Goal: Use online tool/utility: Use online tool/utility

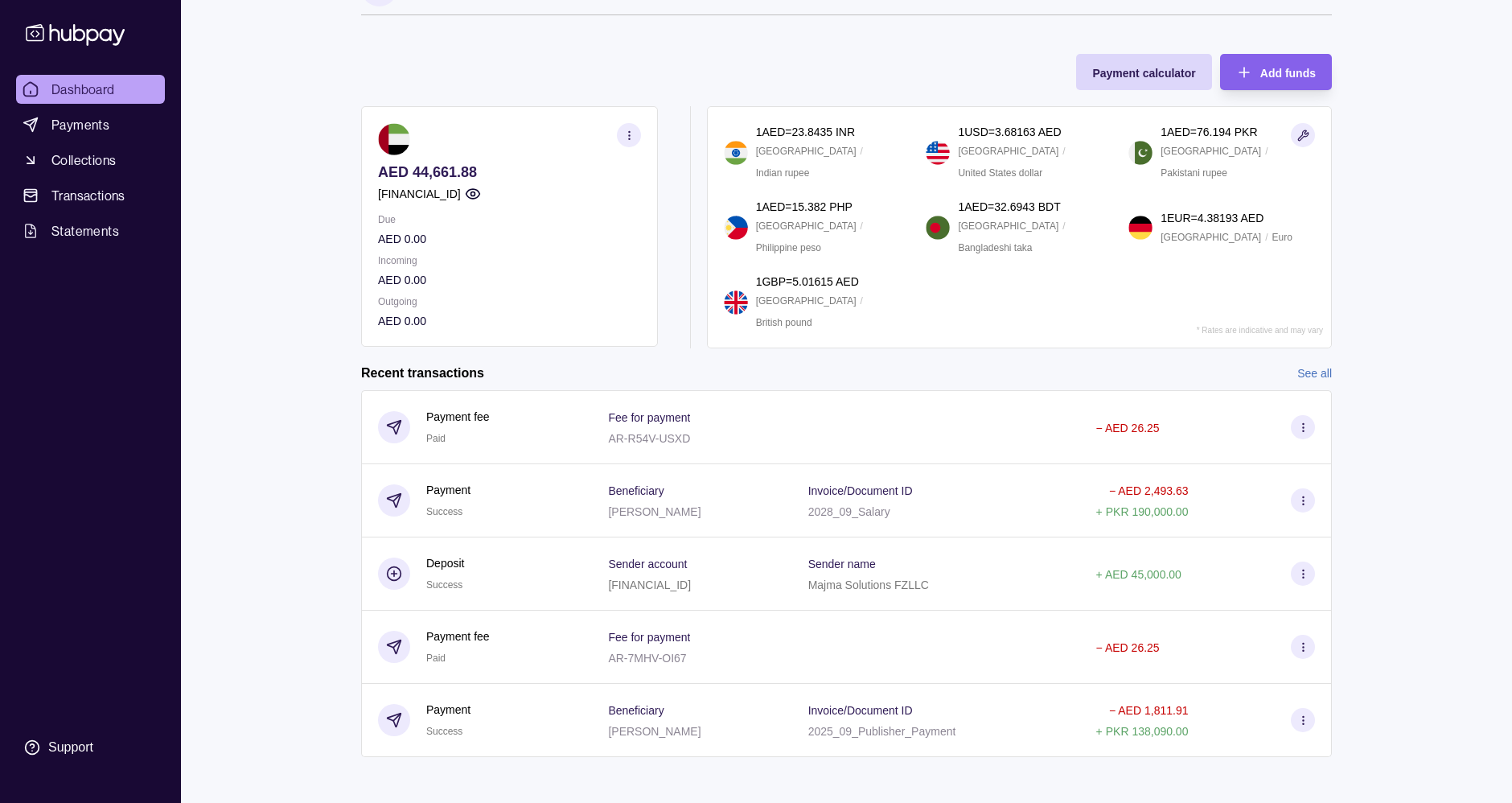
scroll to position [54, 0]
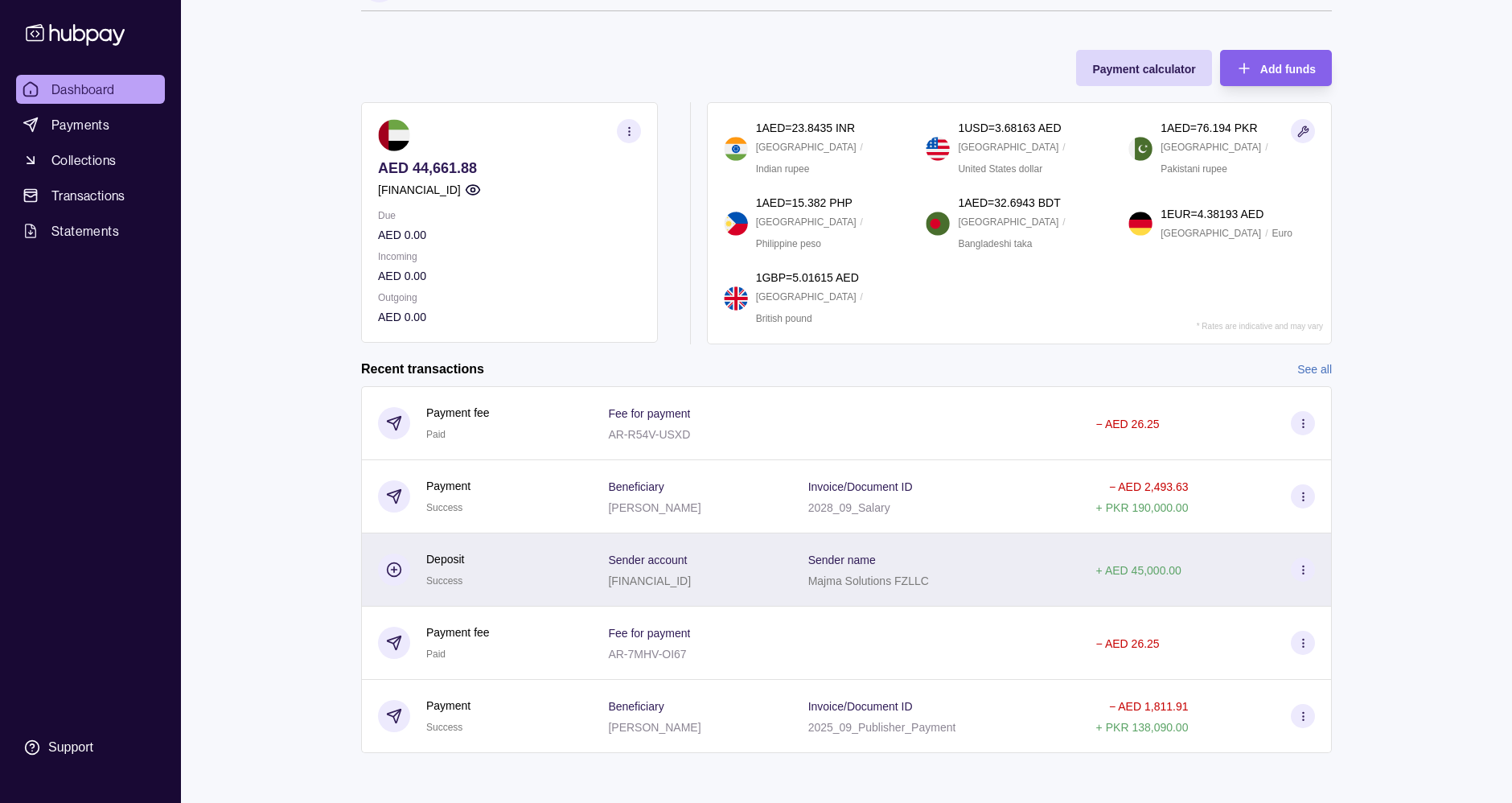
click at [775, 554] on div "Sender account [FINANCIAL_ID]" at bounding box center [691, 569] width 167 height 41
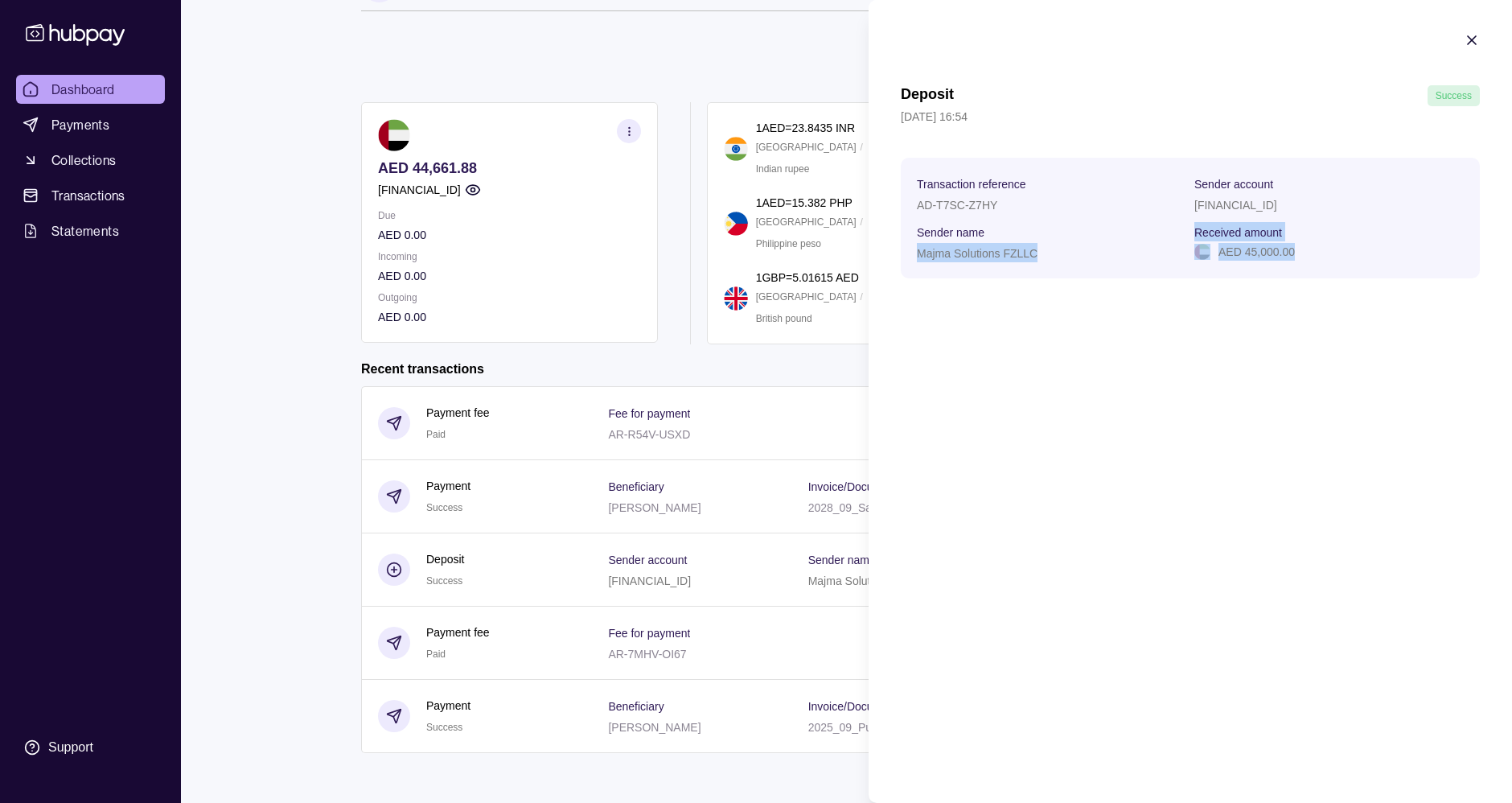
drag, startPoint x: 1314, startPoint y: 277, endPoint x: 1031, endPoint y: 228, distance: 287.2
click at [1031, 228] on section "Transaction reference AD-T7SC-Z7HY Sender account [FINANCIAL_ID] Sender name Ma…" at bounding box center [1190, 218] width 579 height 121
click at [996, 200] on p "AD-T7SC-Z7HY" at bounding box center [956, 205] width 80 height 13
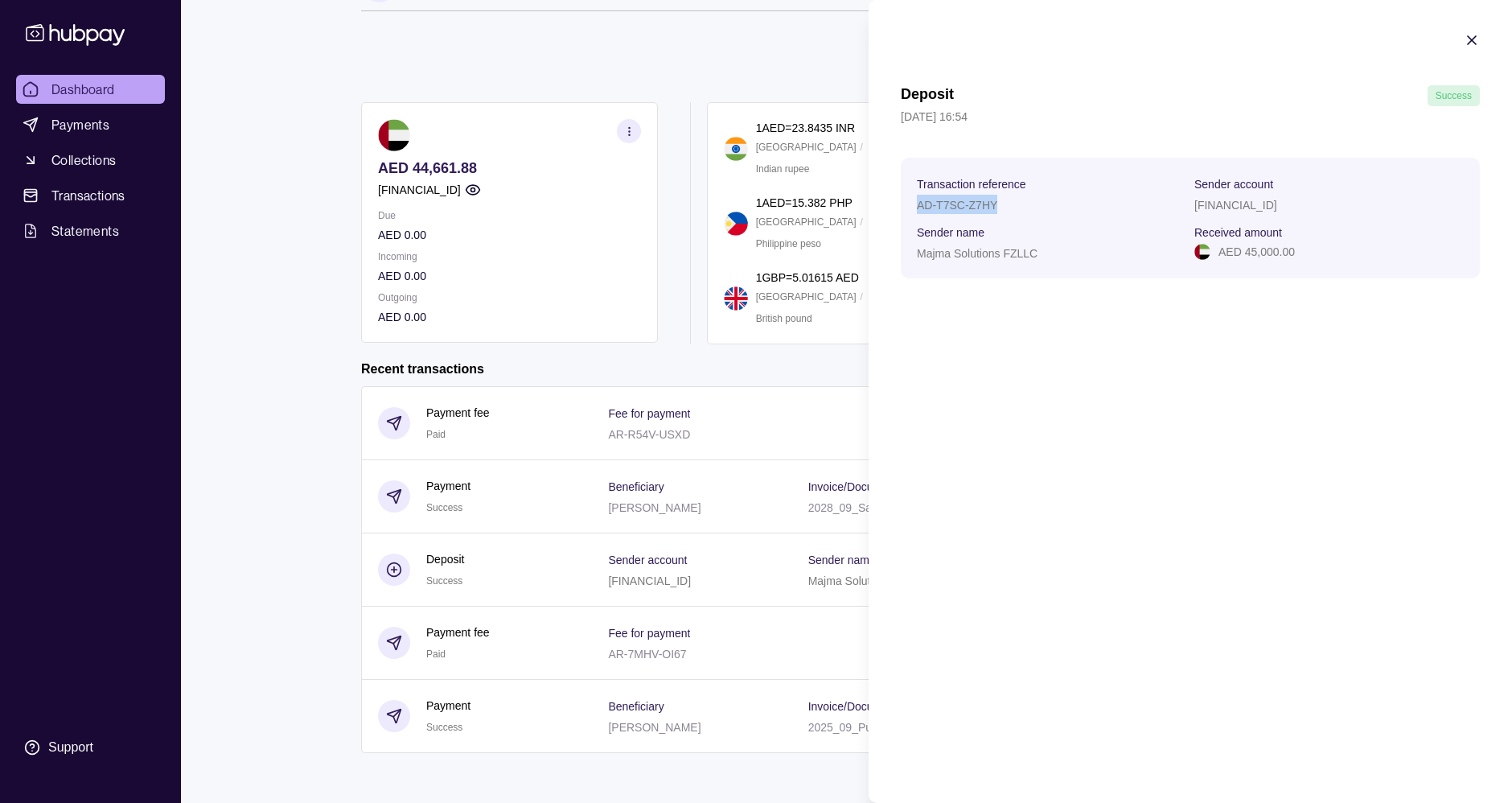
copy p "AD-T7SC-Z7HY"
click at [999, 265] on section "Transaction reference AD-T7SC-Z7HY Sender account [FINANCIAL_ID] Sender name Ma…" at bounding box center [1190, 218] width 579 height 121
click at [961, 212] on div "AD-T7SC-Z7HY" at bounding box center [1051, 204] width 270 height 19
click at [954, 201] on p "AD-T7SC-Z7HY" at bounding box center [956, 205] width 80 height 13
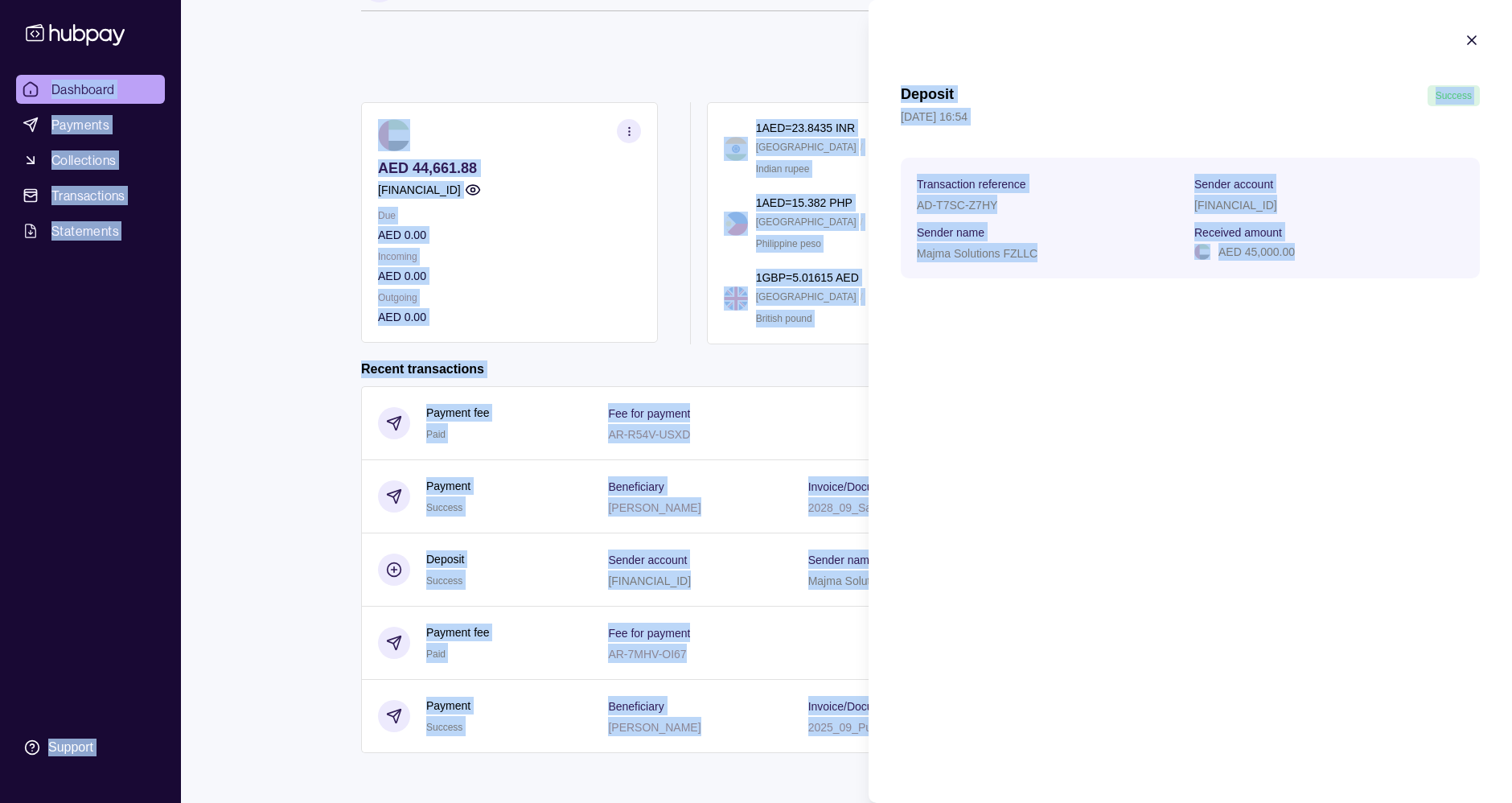
click at [954, 201] on p "AD-T7SC-Z7HY" at bounding box center [956, 205] width 80 height 13
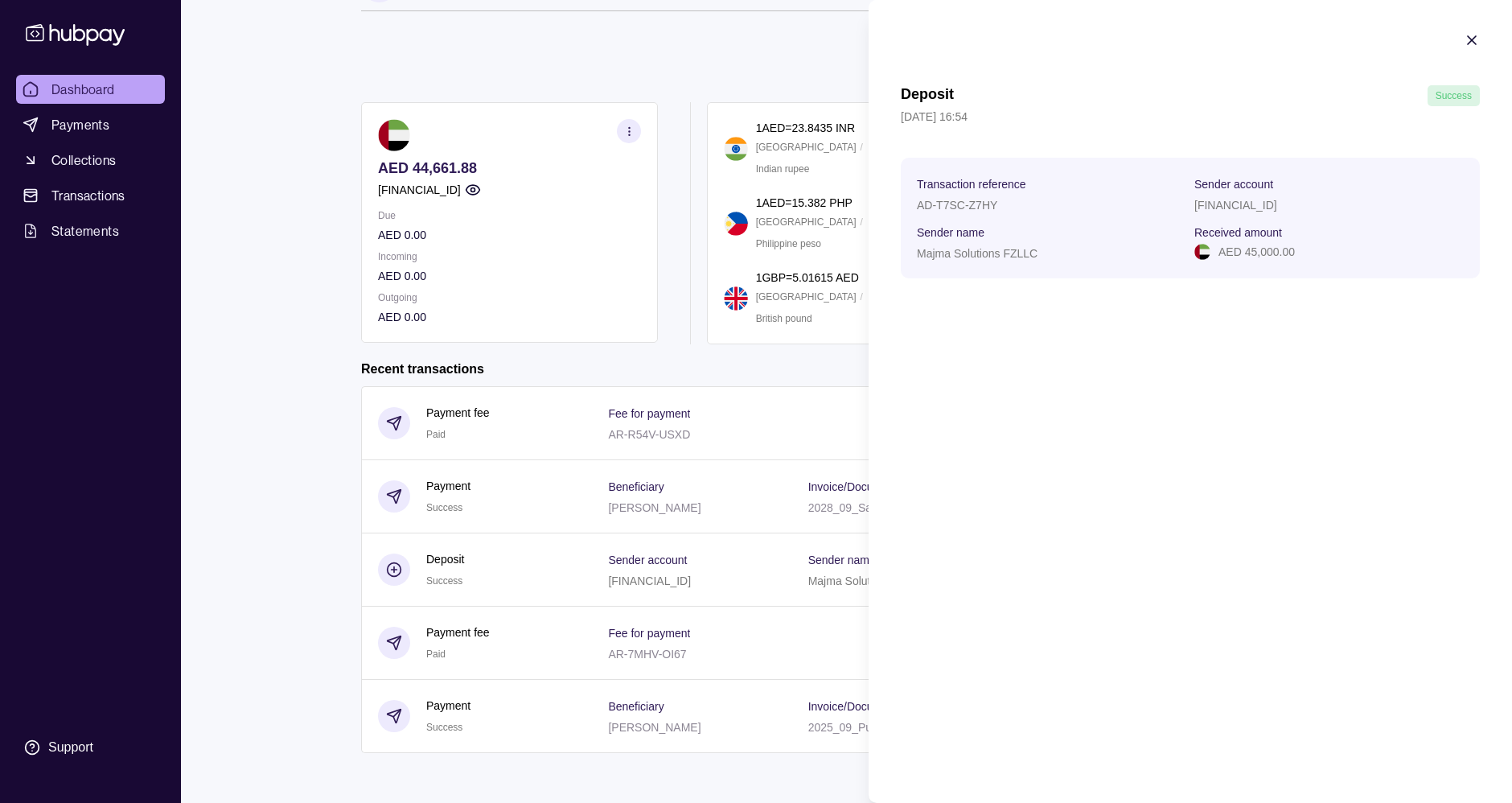
click at [944, 202] on p "AD-T7SC-Z7HY" at bounding box center [956, 205] width 80 height 13
copy p "AD-T7SC-Z7HY"
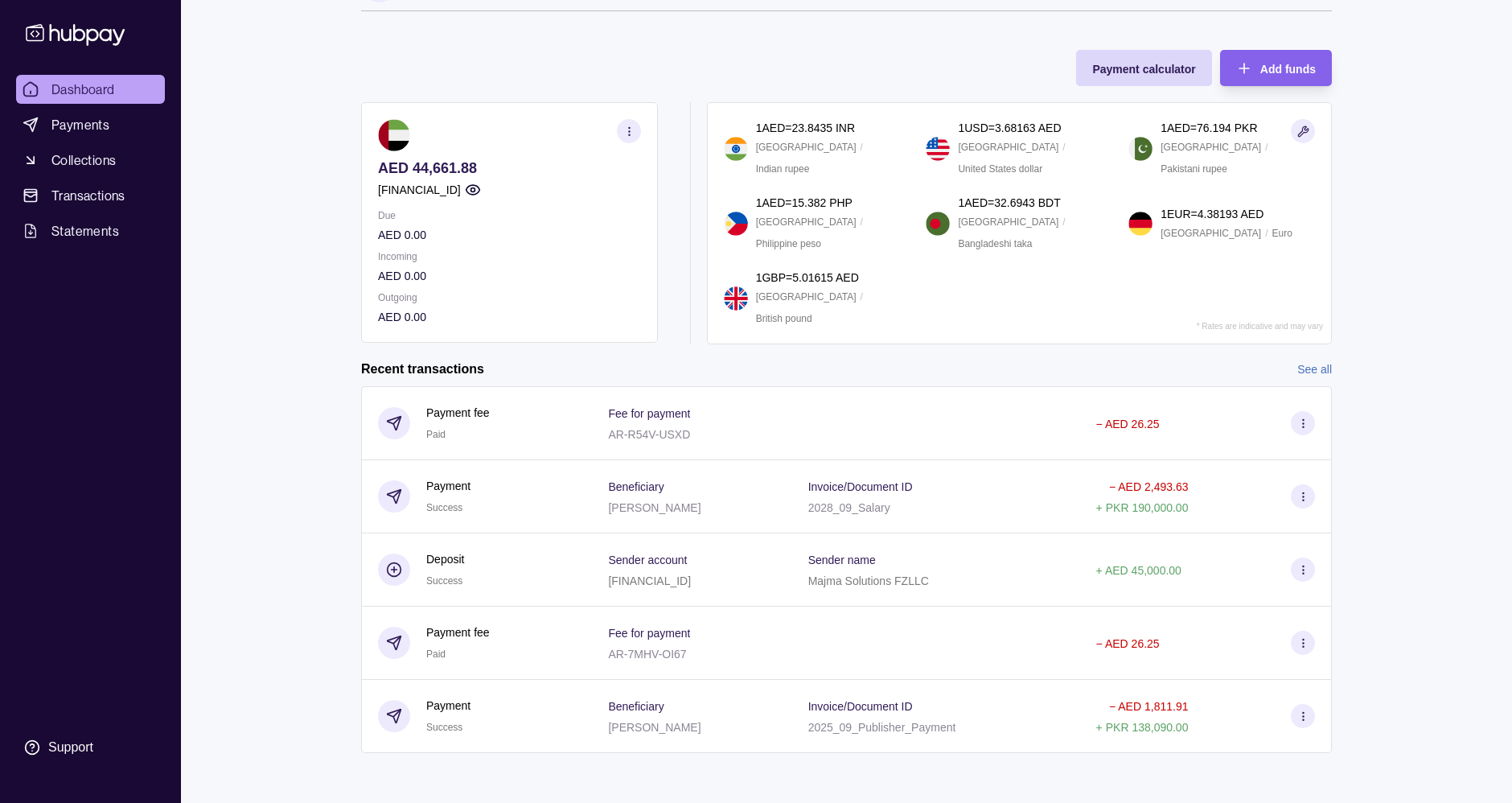
click at [787, 351] on html "Dashboard Payments Collections Transactions Statements Support A Hello, [PERSON…" at bounding box center [756, 375] width 1512 height 857
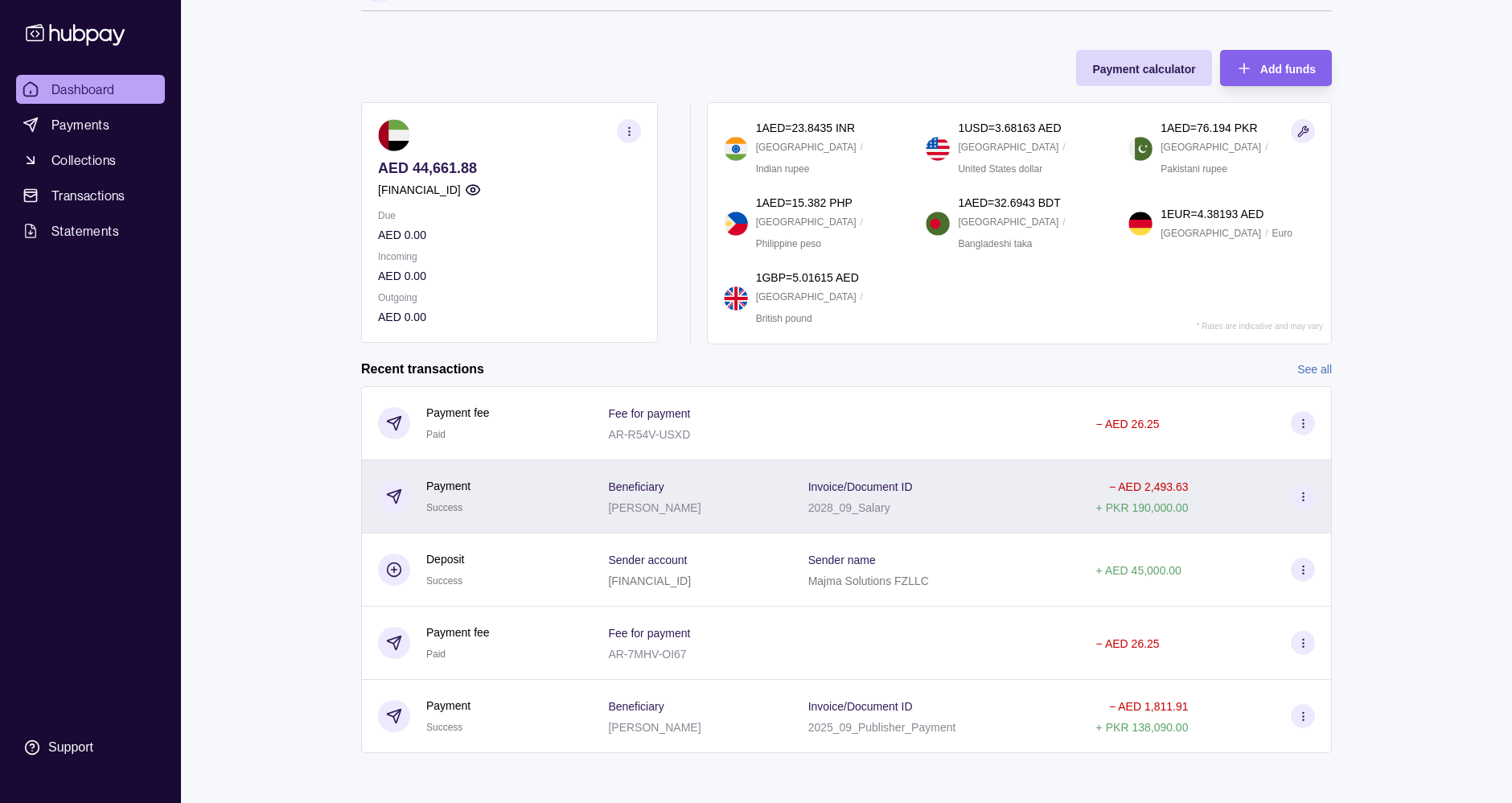
click at [1153, 485] on p "− AED 2,493.63" at bounding box center [1148, 486] width 78 height 13
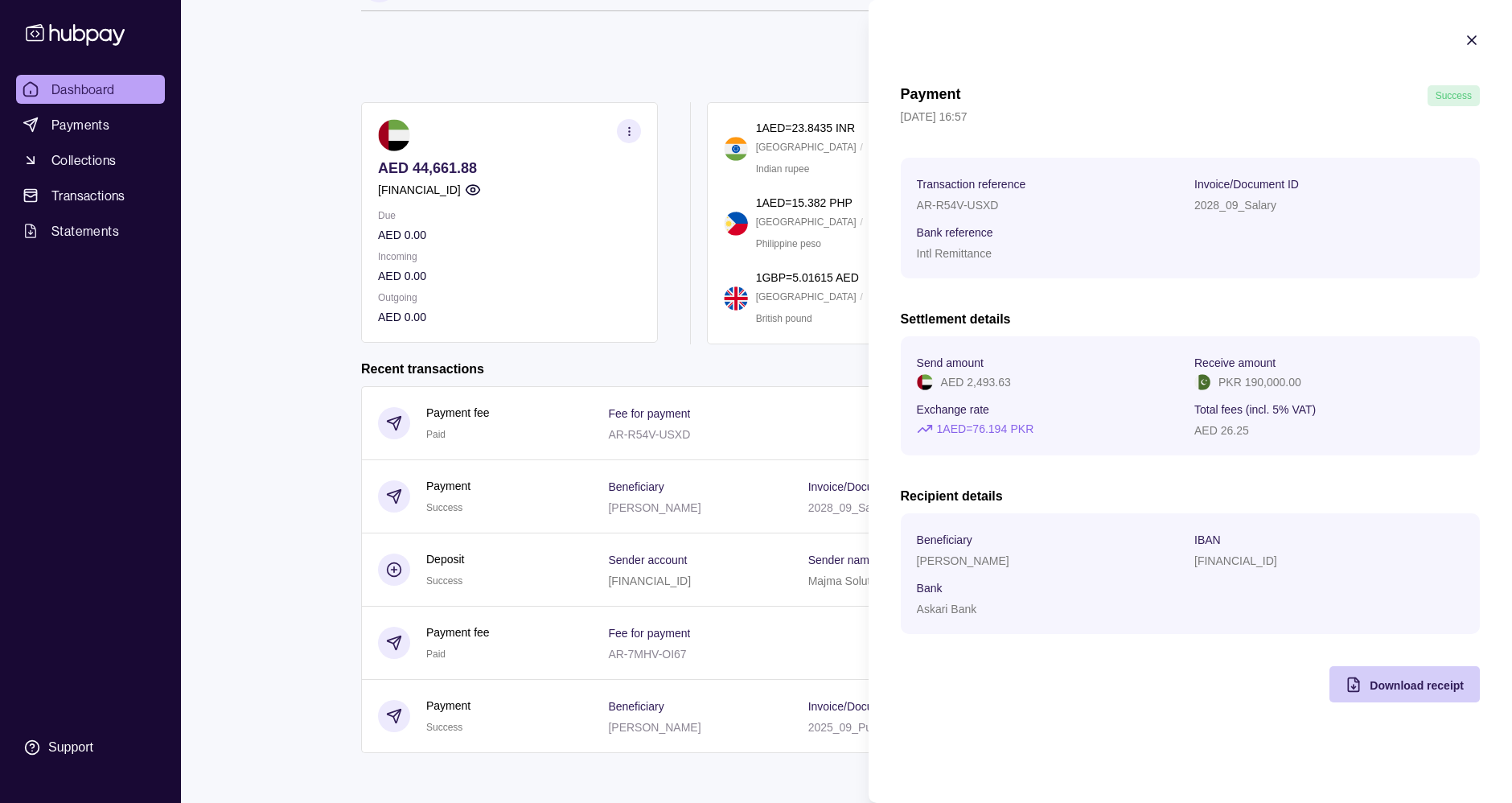
drag, startPoint x: 1391, startPoint y: 674, endPoint x: 1400, endPoint y: 696, distance: 23.8
click at [1400, 696] on div "Download receipt" at bounding box center [1393, 683] width 142 height 36
click at [1479, 40] on icon "button" at bounding box center [1471, 40] width 16 height 16
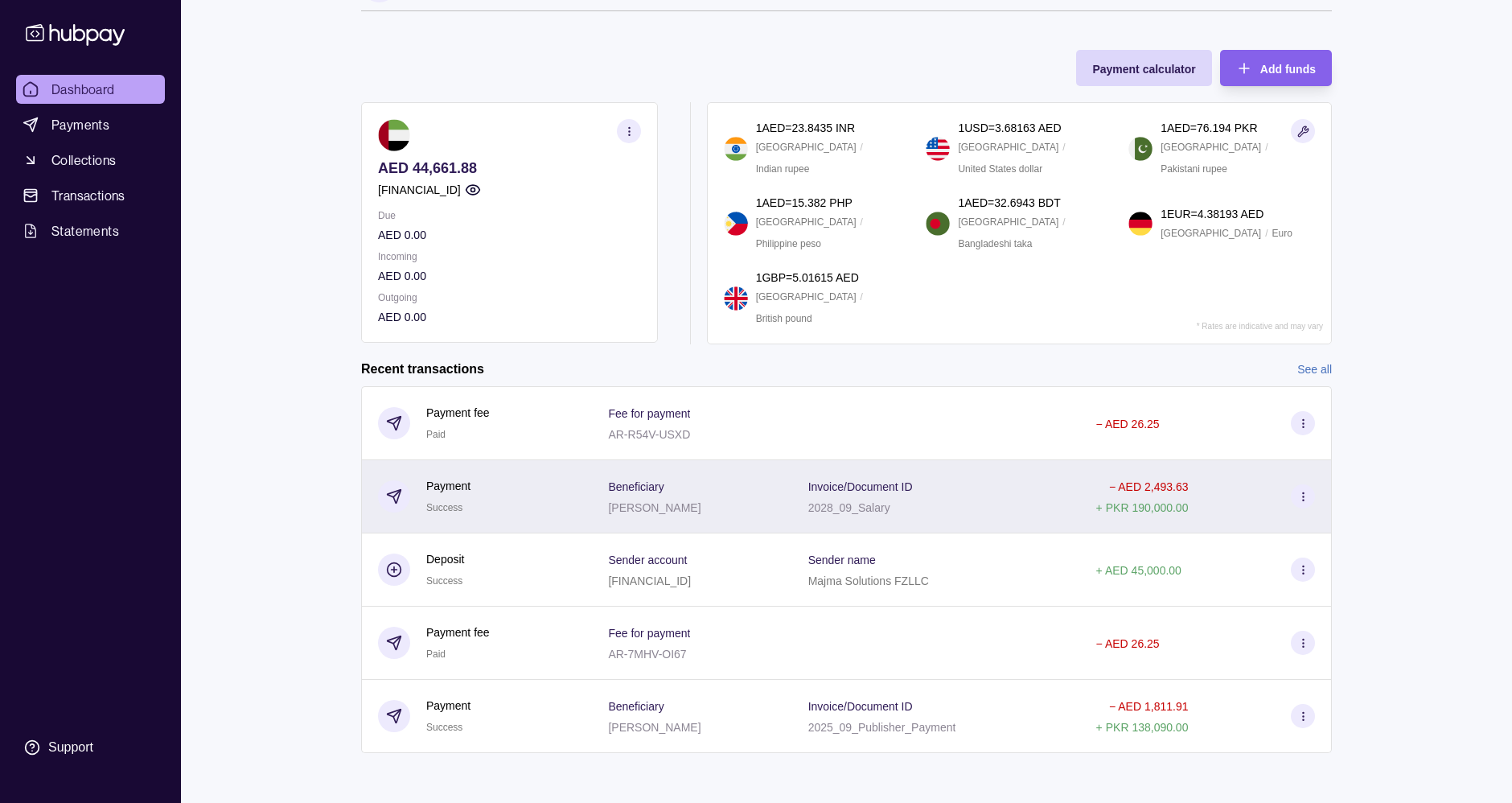
click at [747, 472] on div "Beneficiary [PERSON_NAME]" at bounding box center [691, 496] width 199 height 73
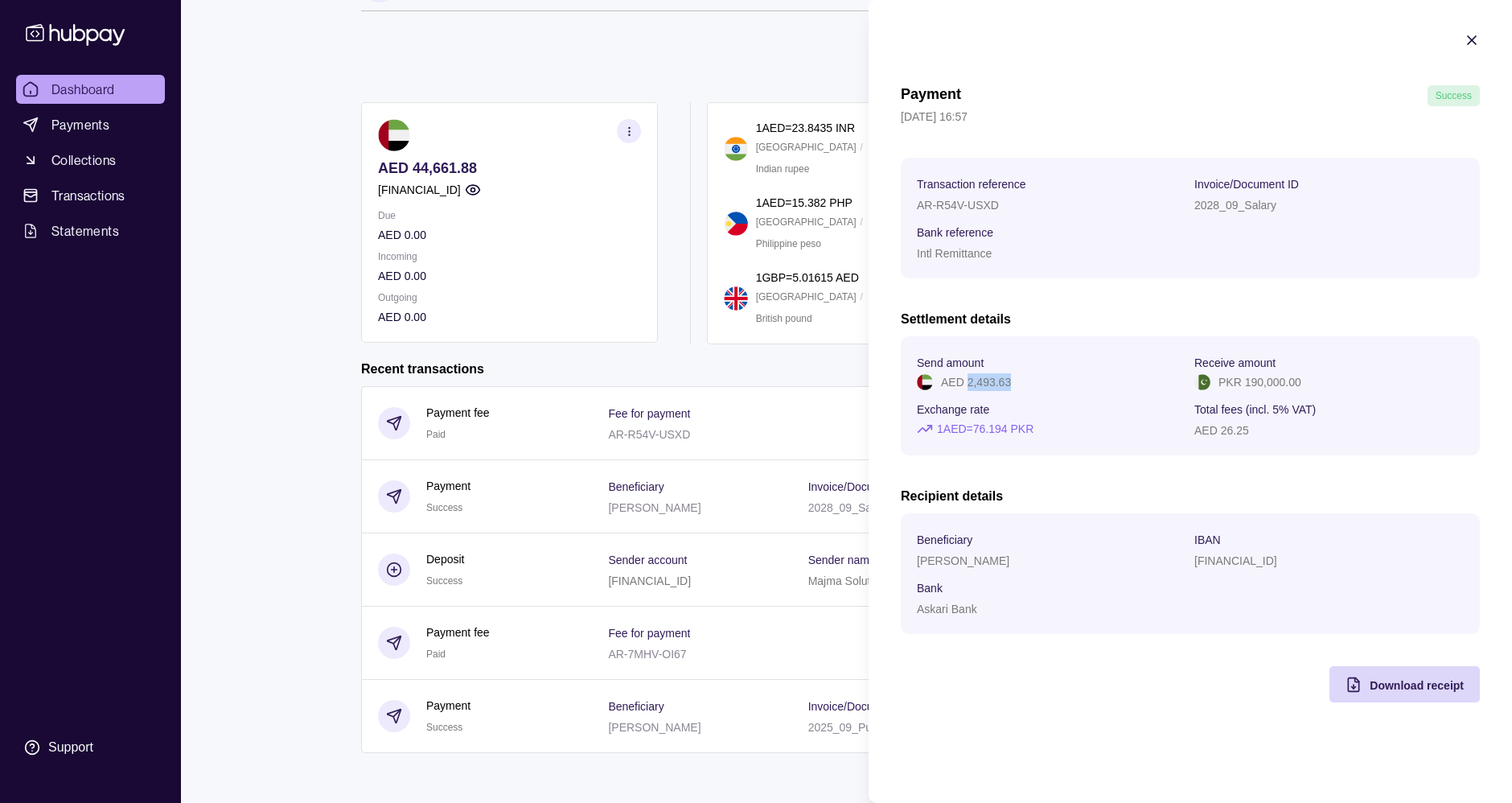
drag, startPoint x: 994, startPoint y: 383, endPoint x: 967, endPoint y: 388, distance: 27.5
click at [967, 388] on div "AED 2,493.63" at bounding box center [1051, 381] width 270 height 18
copy p "2,493.63"
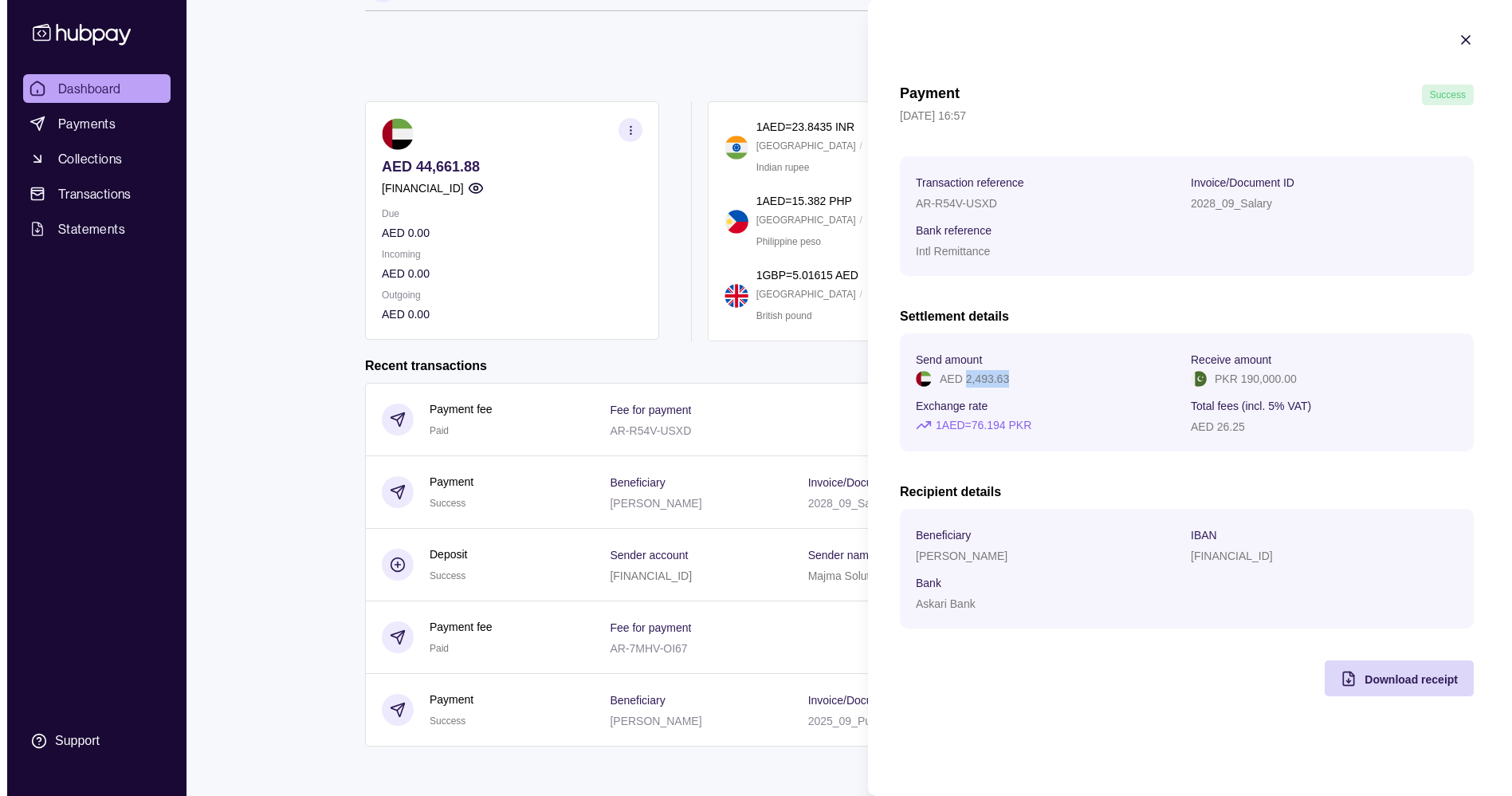
scroll to position [0, 0]
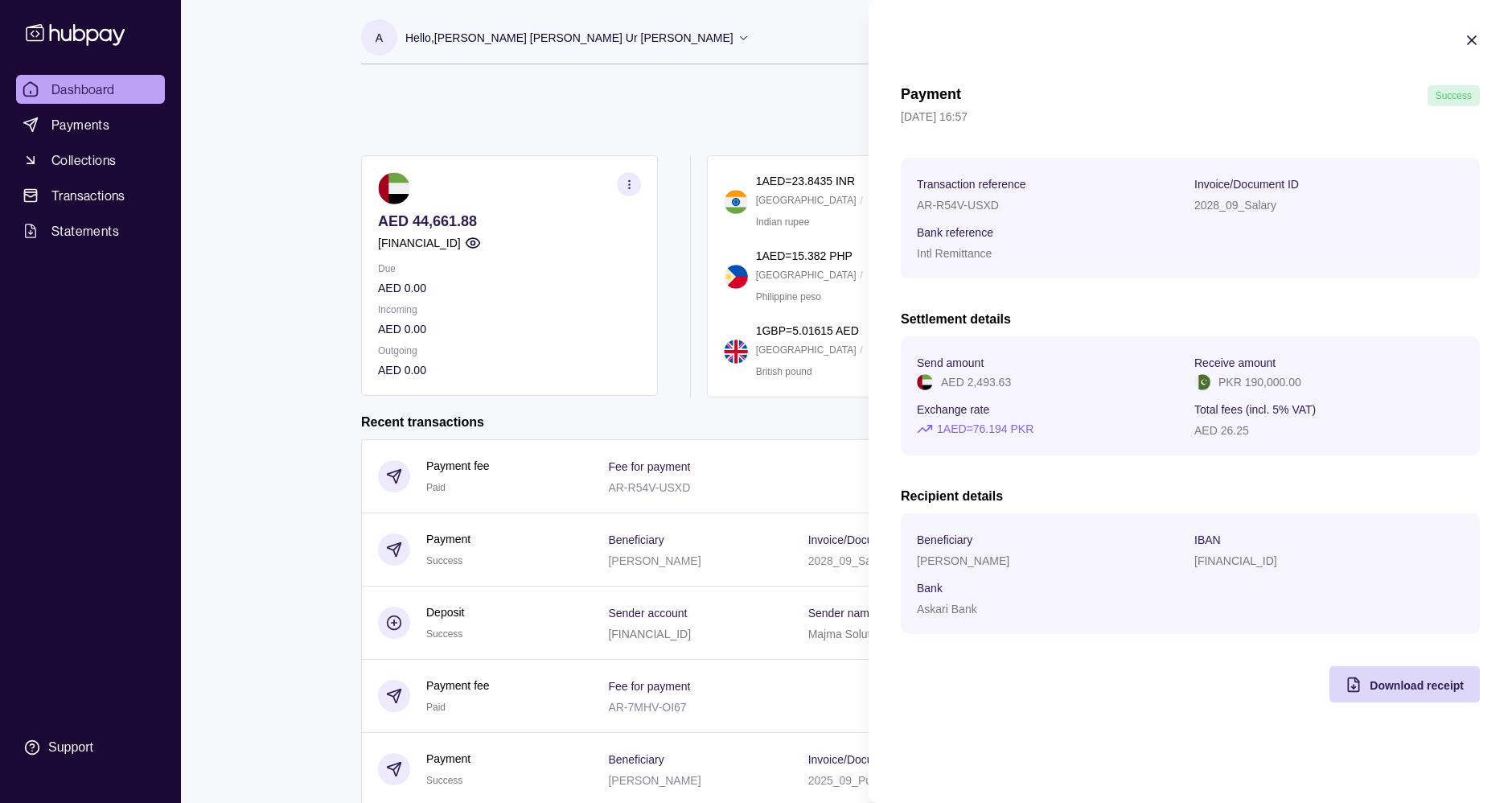
click at [1482, 49] on section "Payment Success [DATE] 16:57 Transaction reference AR-R54V-USXD Invoice/Documen…" at bounding box center [1190, 367] width 643 height 735
click at [1479, 47] on section "Payment Success [DATE] 16:57 Transaction reference AR-R54V-USXD Invoice/Documen…" at bounding box center [1190, 367] width 643 height 735
click at [1478, 46] on icon "button" at bounding box center [1471, 40] width 16 height 16
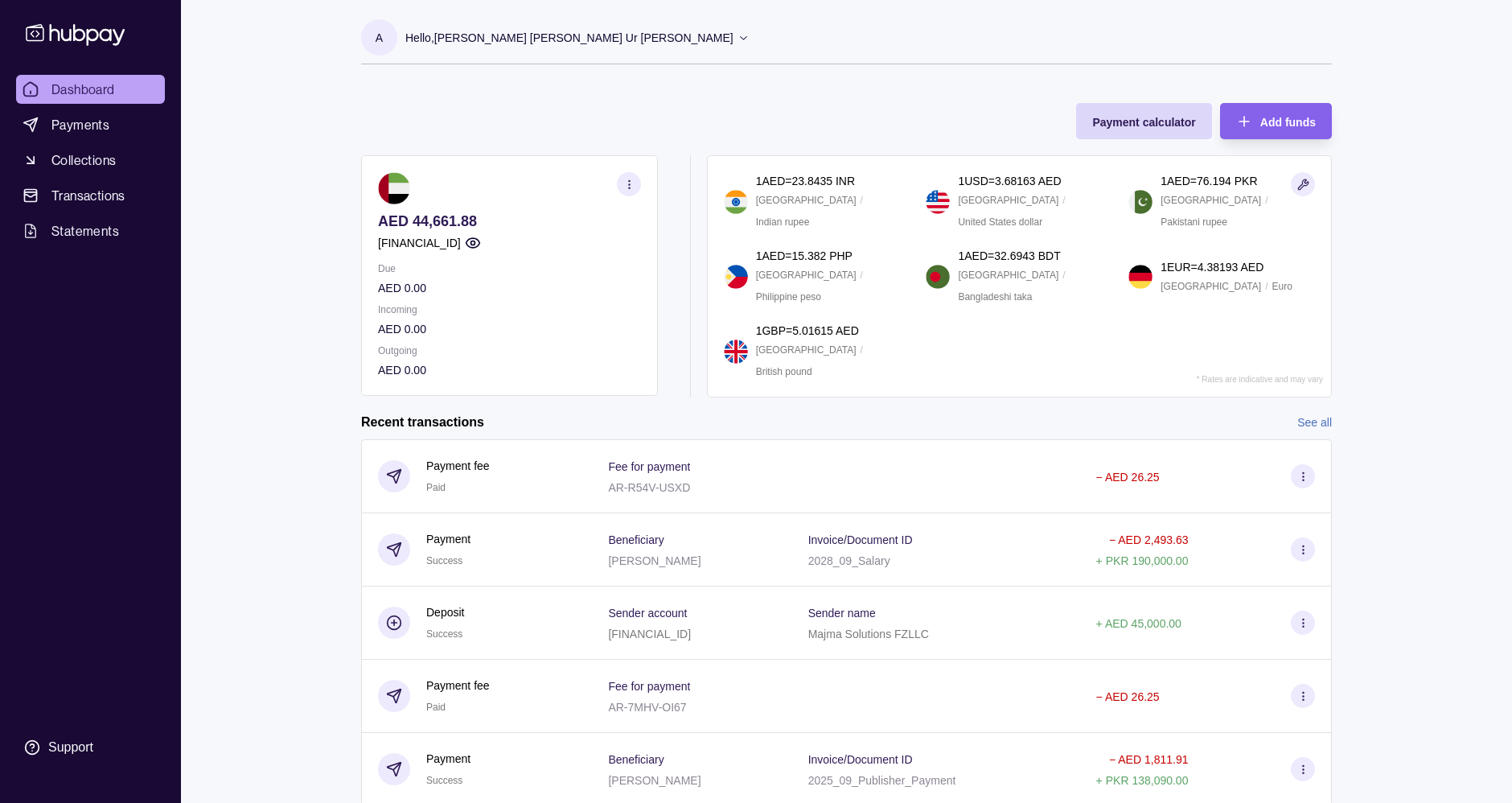
click at [369, 212] on section "AED 44,661.88 [FINANCIAL_ID] Due AED 0.00 Incoming AED 0.00 Outgoing AED 0.00" at bounding box center [510, 275] width 297 height 241
click at [572, 385] on section "AED 44,661.88 [FINANCIAL_ID] Due AED 0.00 Incoming AED 0.00 Outgoing AED 0.00" at bounding box center [510, 275] width 297 height 241
click at [1151, 120] on span "Payment calculator" at bounding box center [1144, 122] width 103 height 13
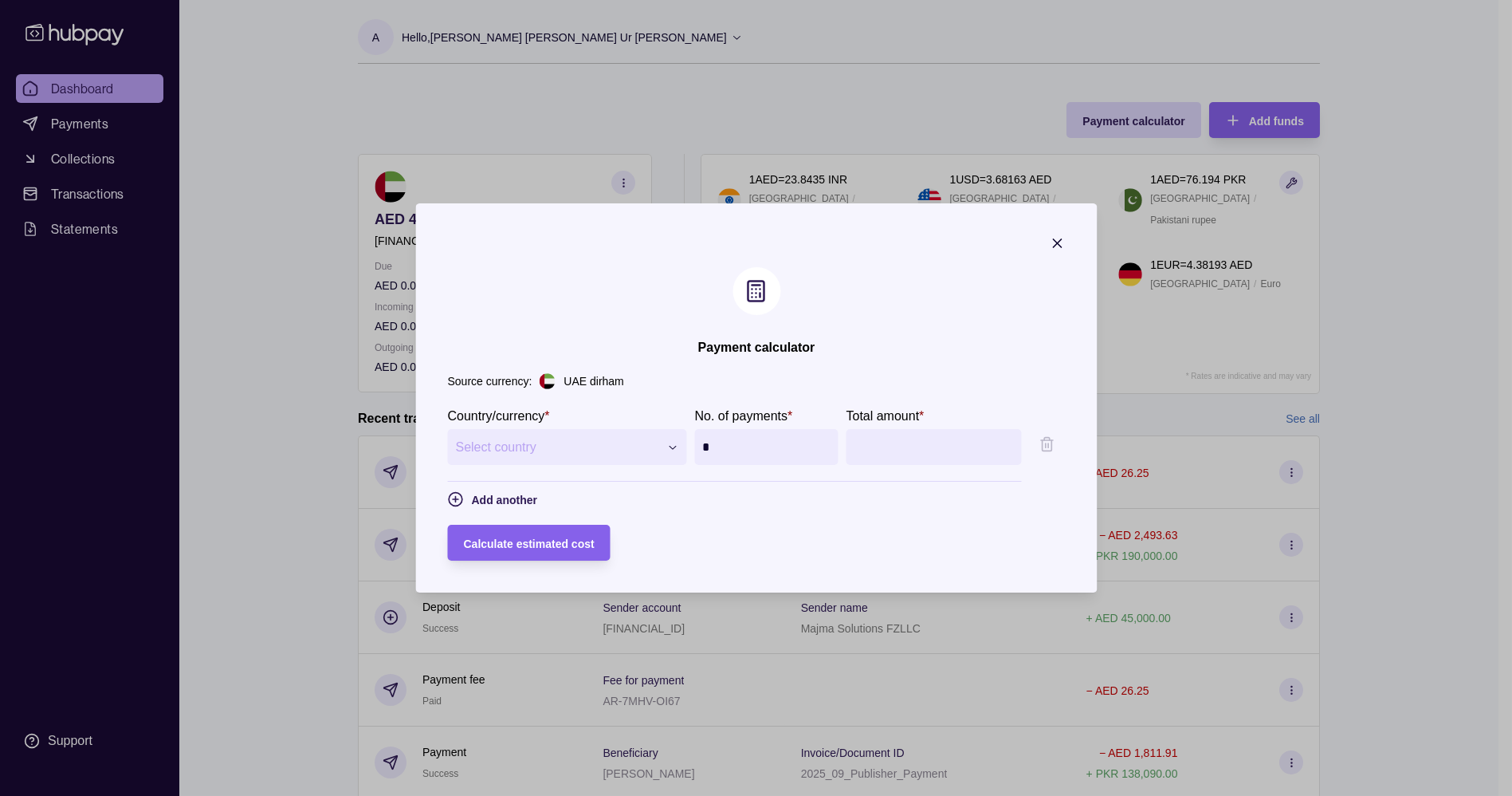
click at [564, 443] on span "Select country" at bounding box center [557, 446] width 203 height 19
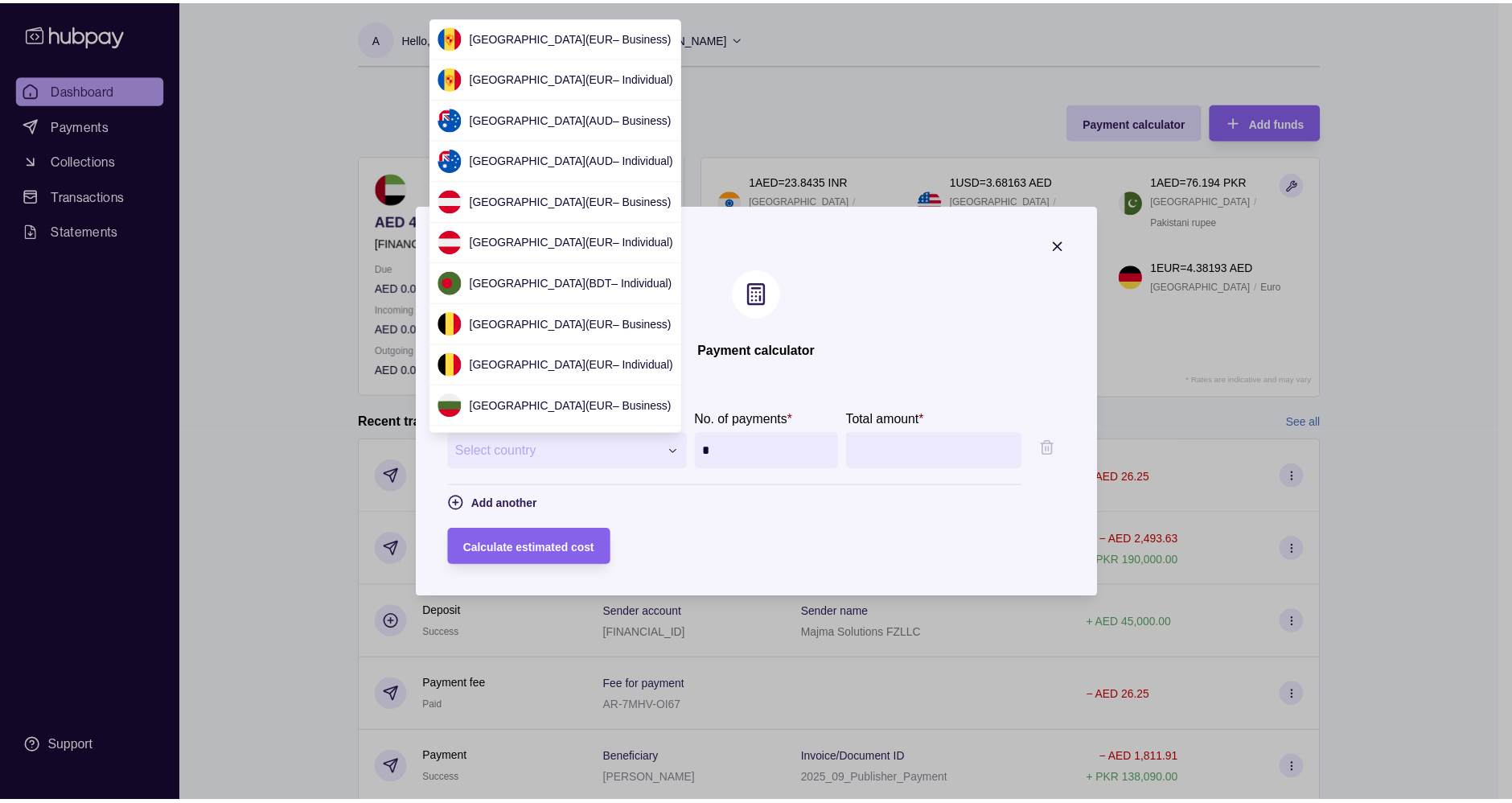
scroll to position [2380, 0]
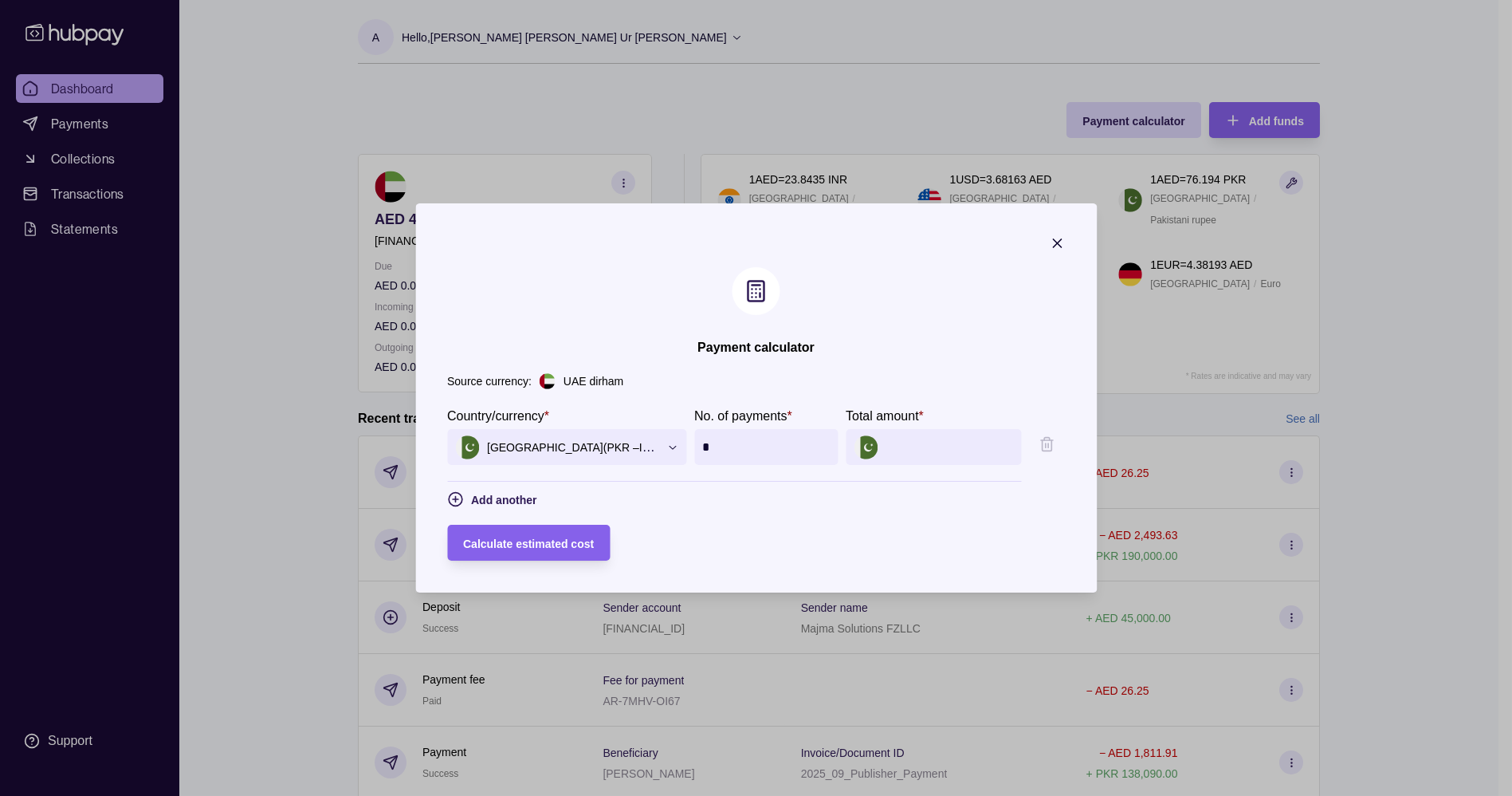
click at [742, 431] on input "*" at bounding box center [766, 446] width 127 height 36
click at [942, 458] on input "Total amount *" at bounding box center [949, 446] width 127 height 36
type input "*******"
click at [783, 559] on div "Calculate estimated cost" at bounding box center [756, 542] width 617 height 36
click at [539, 533] on div "Calculate estimated cost" at bounding box center [528, 543] width 131 height 19
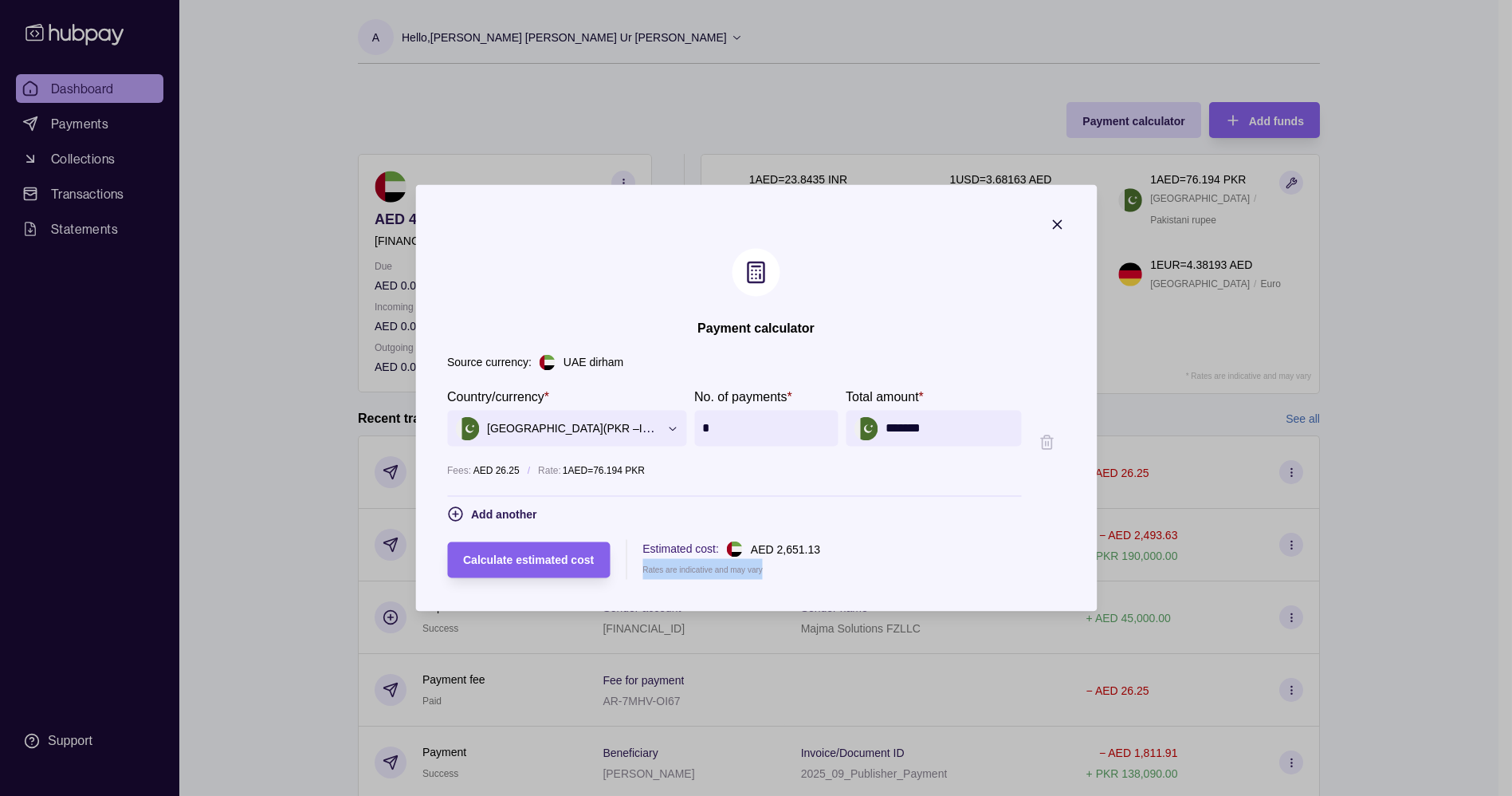
drag, startPoint x: 808, startPoint y: 548, endPoint x: 747, endPoint y: 574, distance: 66.3
click at [747, 574] on div "Calculate estimated cost Estimated cost: AED 2,651.13 Rates are indicative and …" at bounding box center [756, 560] width 617 height 40
click at [747, 574] on section "Estimated cost: AED 2,651.13 Rates are indicative and may vary" at bounding box center [731, 560] width 177 height 40
drag, startPoint x: 747, startPoint y: 574, endPoint x: 639, endPoint y: 530, distance: 116.6
click at [639, 530] on form "**********" at bounding box center [756, 483] width 617 height 192
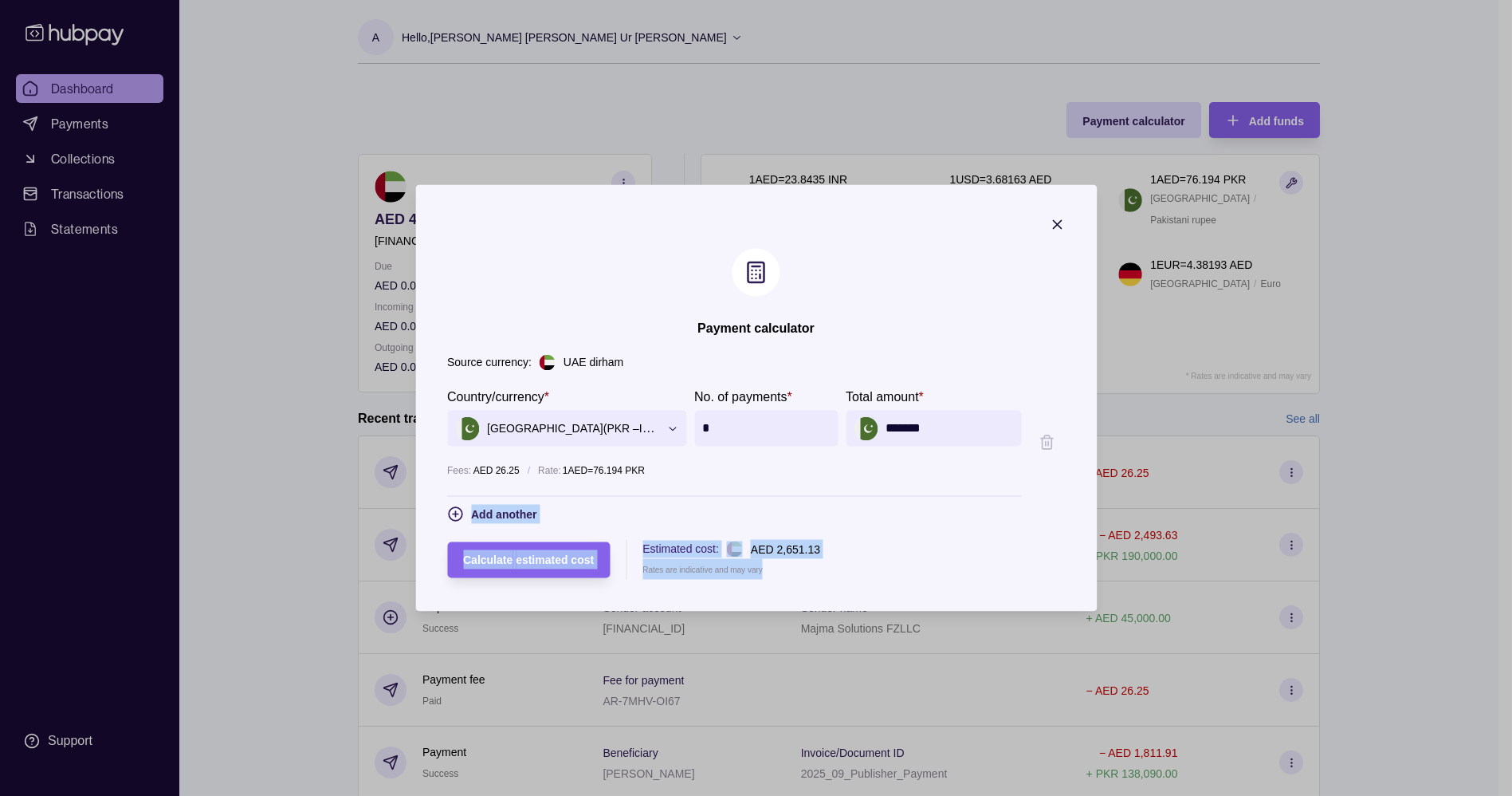
click at [592, 499] on section "**********" at bounding box center [756, 455] width 617 height 136
click at [576, 475] on p "1 AED = 76.194 PKR" at bounding box center [604, 470] width 82 height 17
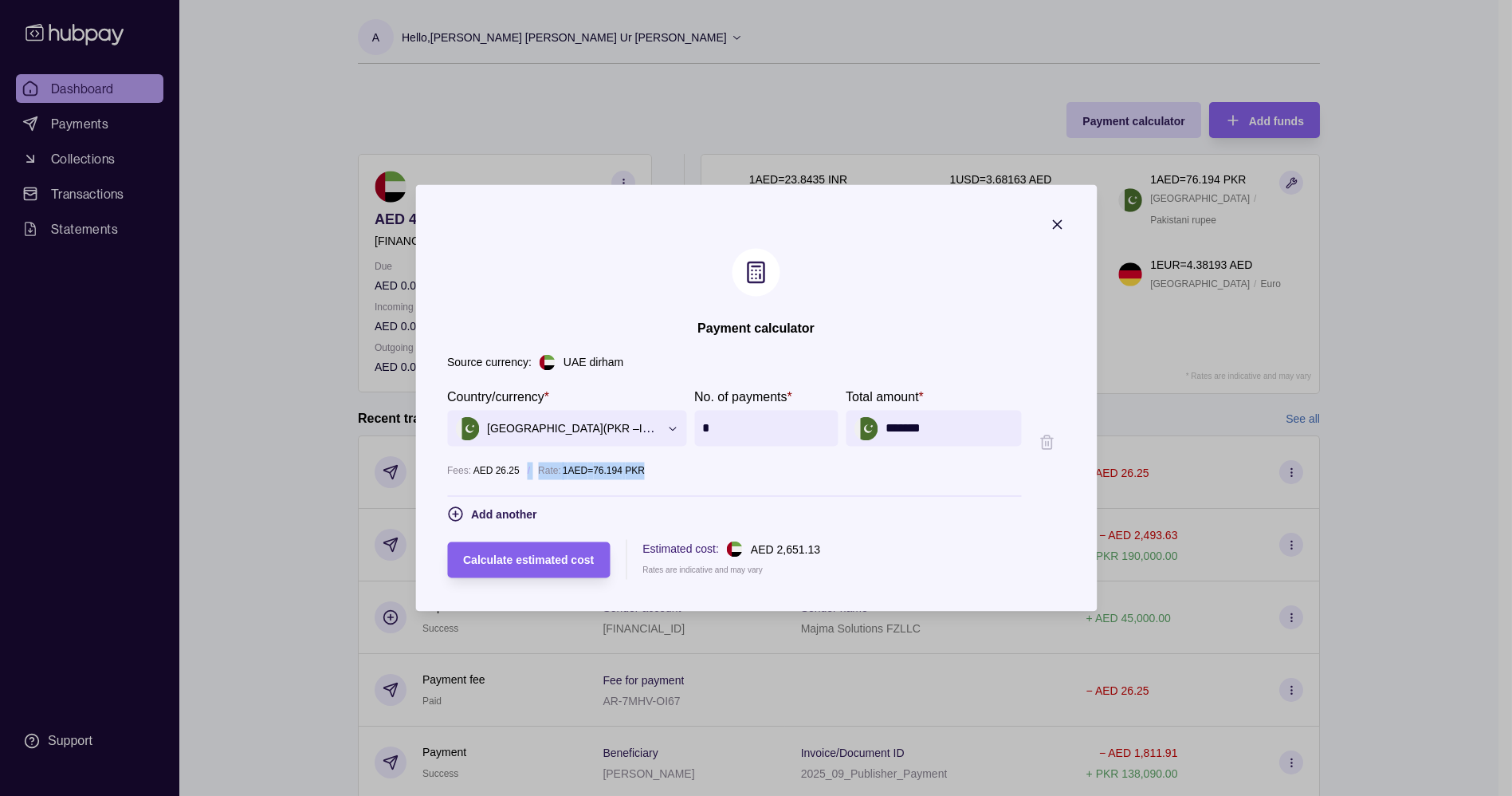
drag, startPoint x: 494, startPoint y: 471, endPoint x: 654, endPoint y: 479, distance: 160.2
click at [654, 479] on div "Fees: AED 26.25 / Rate: 1 AED = 76.194 PKR" at bounding box center [734, 470] width 574 height 17
click at [654, 479] on div "Rate: 1 AED = 76.194 PKR" at bounding box center [779, 470] width 483 height 17
click at [764, 448] on section "**********" at bounding box center [734, 441] width 574 height 109
click at [763, 438] on input "*" at bounding box center [766, 428] width 127 height 36
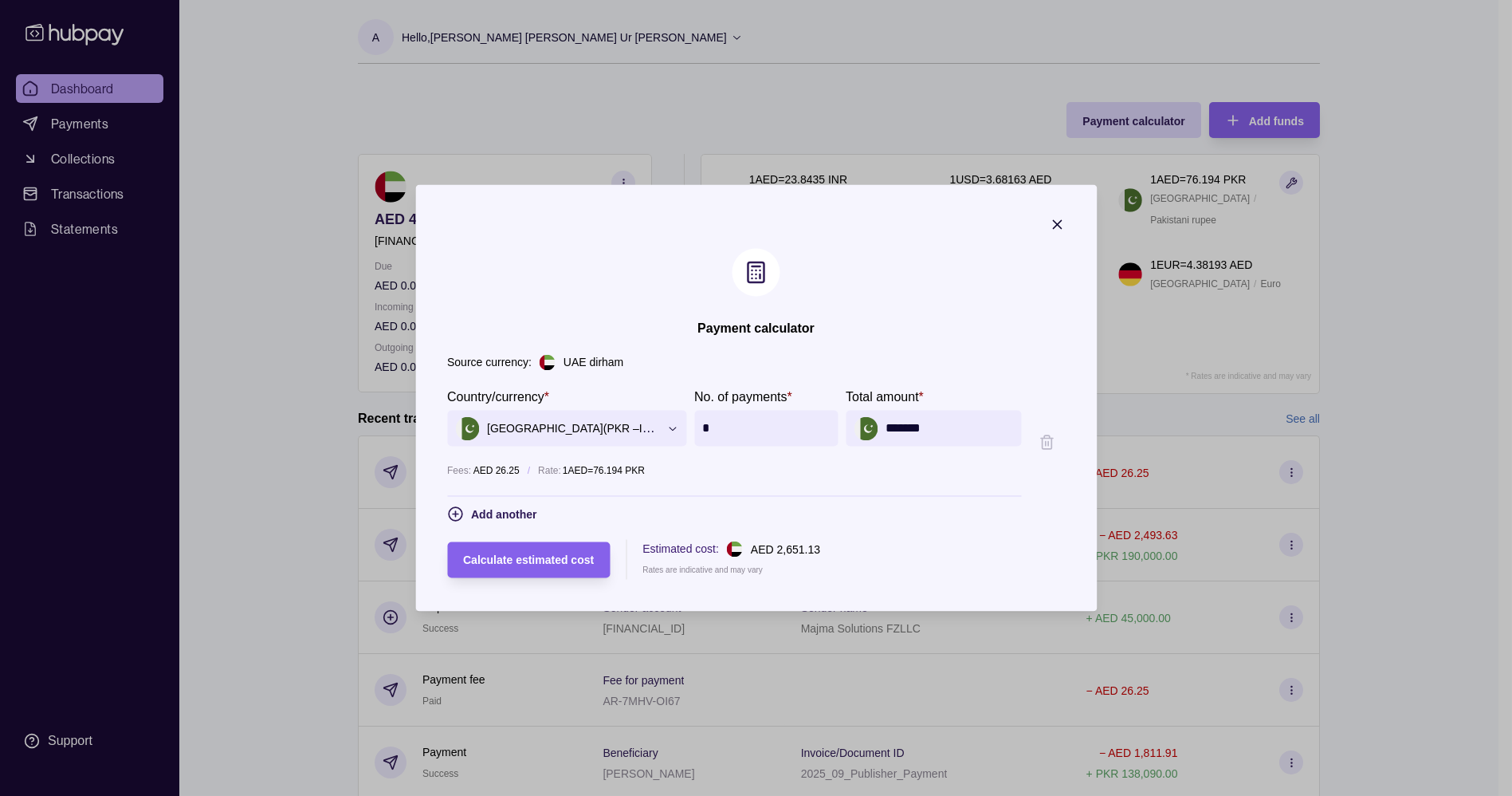
click at [1061, 226] on icon "button" at bounding box center [1056, 224] width 8 height 8
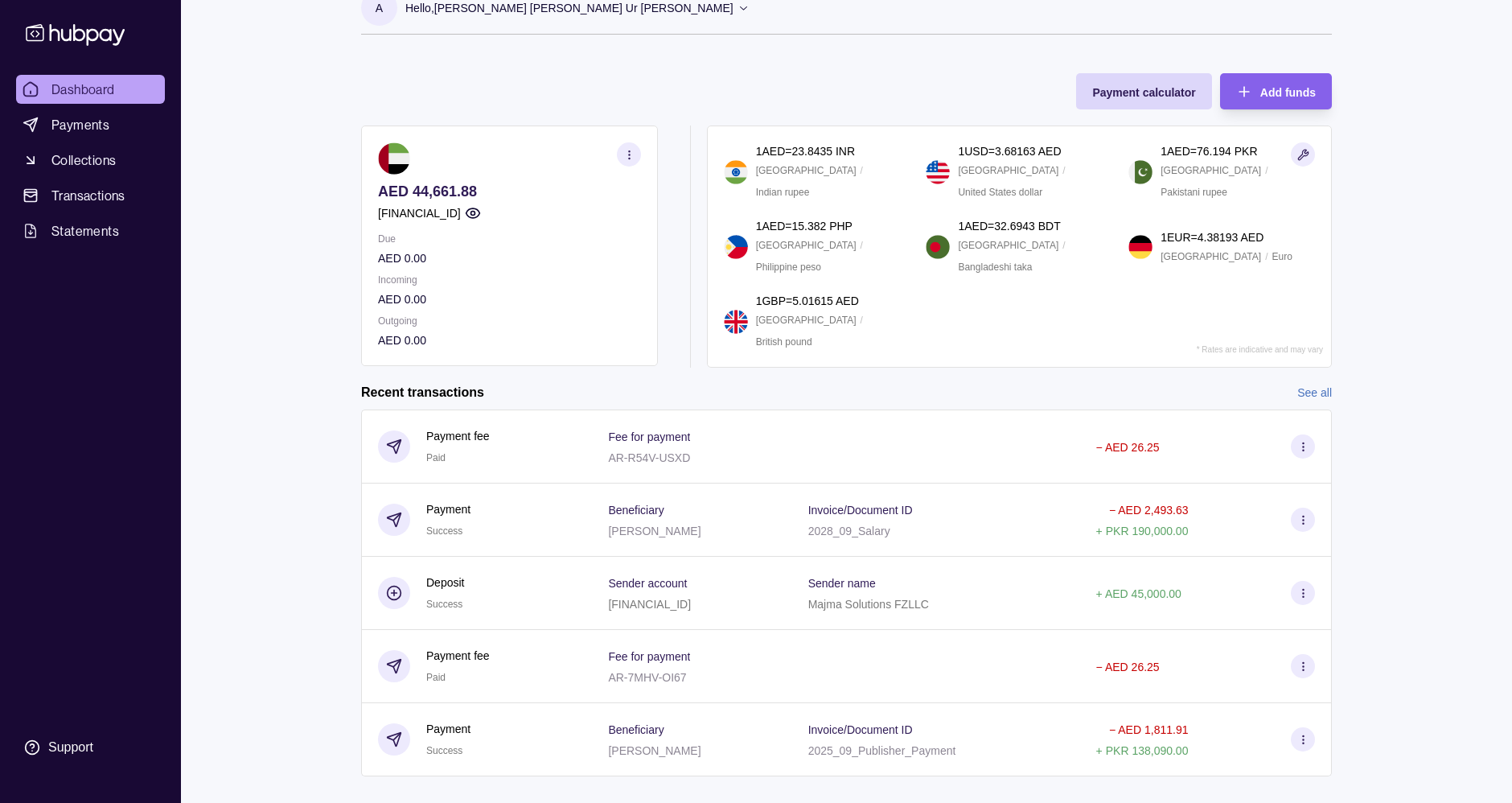
scroll to position [0, 0]
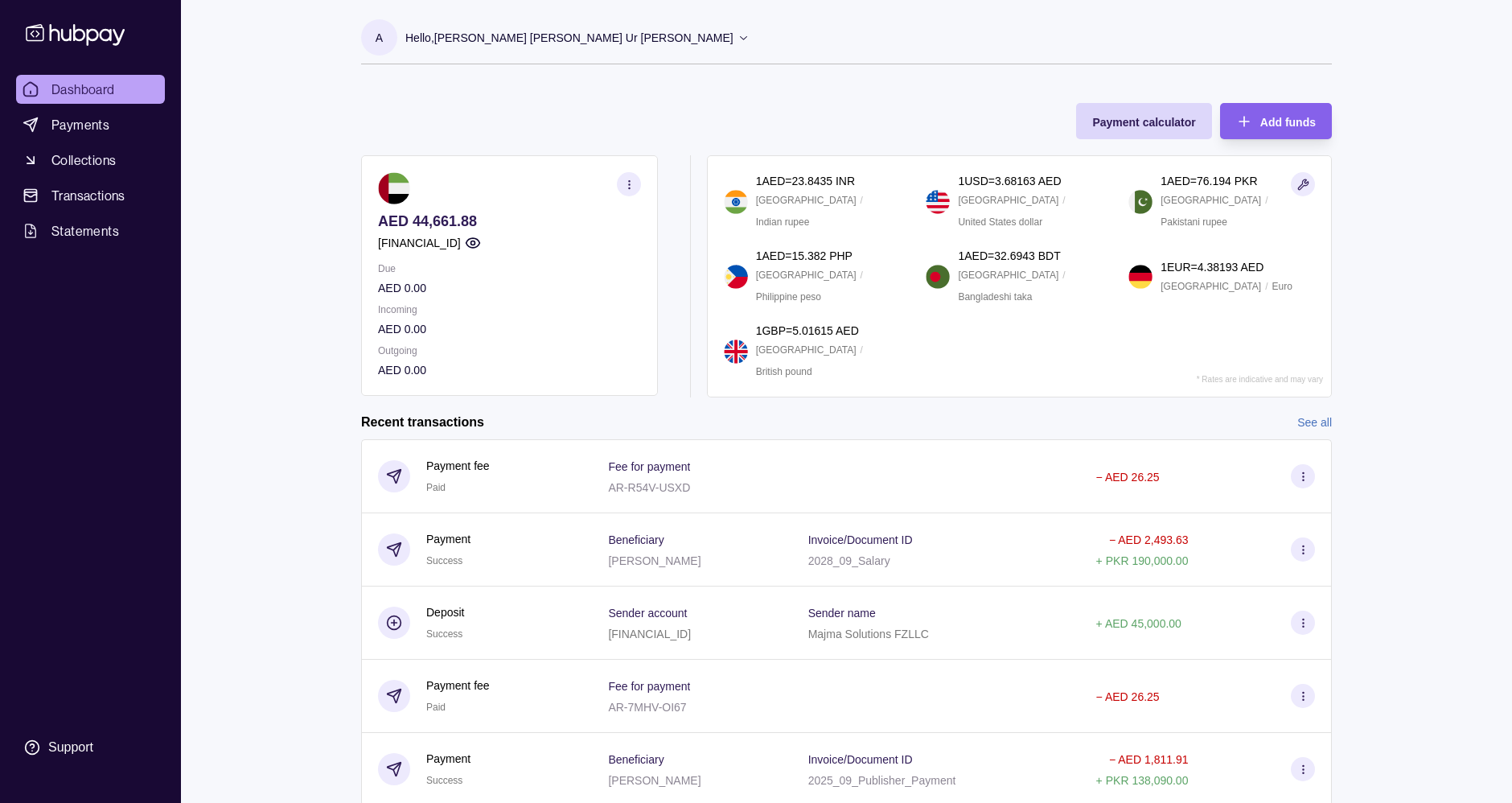
click at [572, 52] on div "Hello, [PERSON_NAME] [PERSON_NAME] Ur [PERSON_NAME]" at bounding box center [577, 38] width 344 height 34
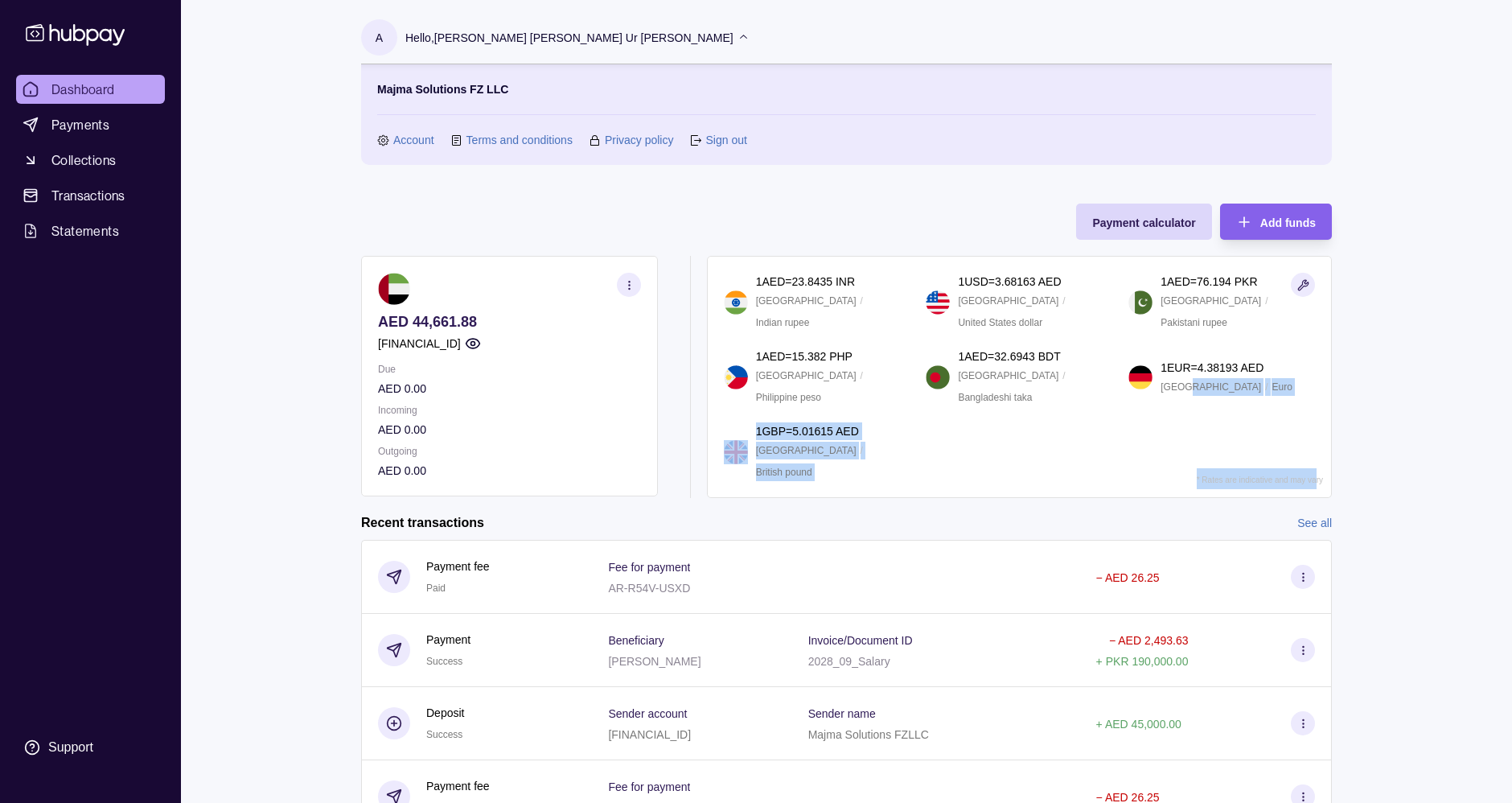
drag, startPoint x: 1192, startPoint y: 477, endPoint x: 1316, endPoint y: 478, distance: 124.0
click at [1316, 478] on section "1 AED = 23.8435 INR [GEOGRAPHIC_DATA] / Indian rupee 1 USD = 3.68163 AED [GEOGR…" at bounding box center [1019, 377] width 625 height 242
click at [1235, 451] on section "1 AED = 23.8435 INR [GEOGRAPHIC_DATA] / Indian rupee 1 USD = 3.68163 AED [GEOGR…" at bounding box center [1019, 377] width 625 height 242
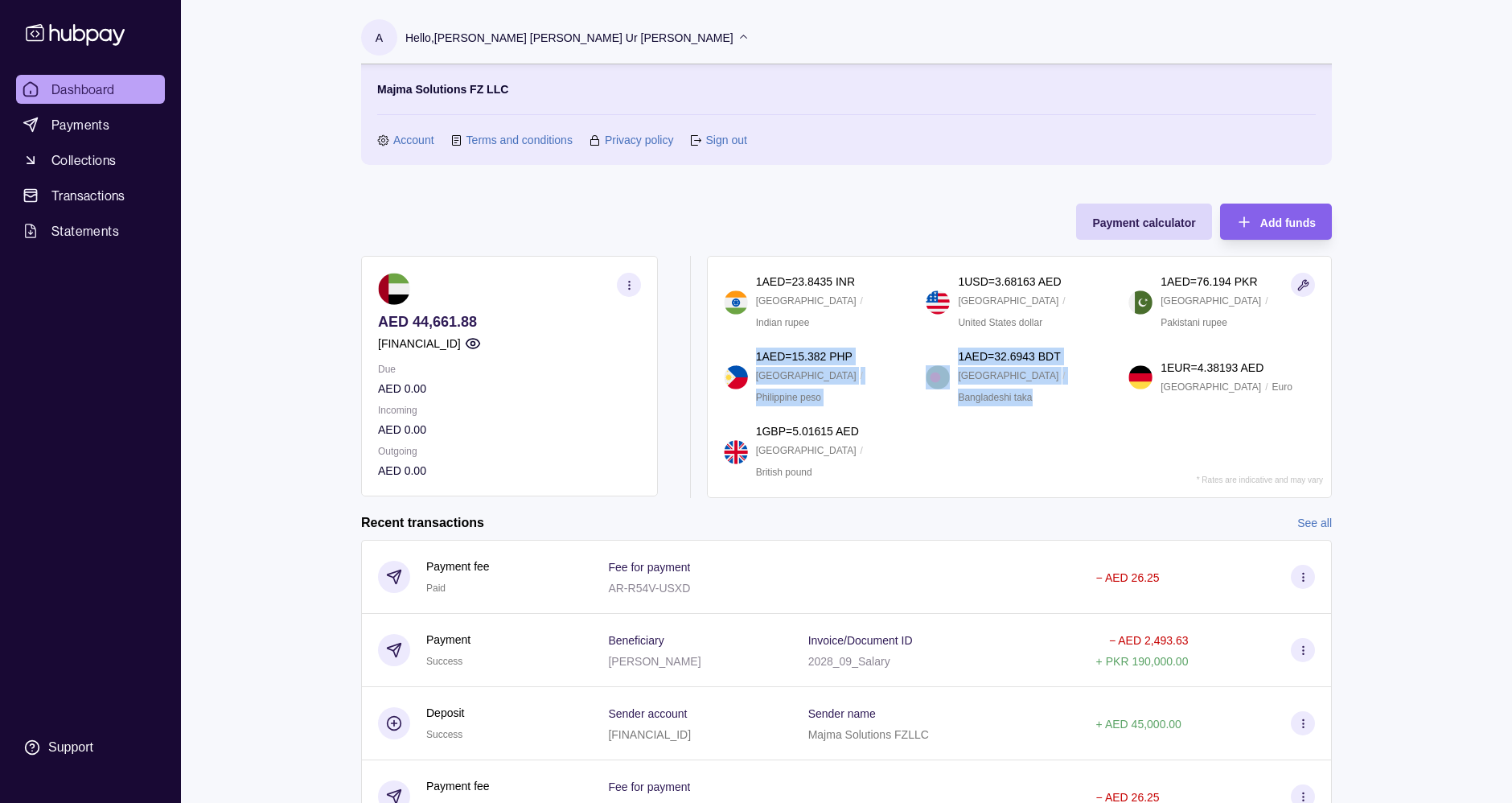
drag, startPoint x: 753, startPoint y: 359, endPoint x: 1098, endPoint y: 384, distance: 345.9
click at [1098, 384] on section "1 AED = 23.8435 INR [GEOGRAPHIC_DATA] / Indian rupee 1 USD = 3.68163 AED [GEOGR…" at bounding box center [1019, 377] width 591 height 209
click at [1254, 299] on section "1 AED = 23.8435 INR [GEOGRAPHIC_DATA] / Indian rupee 1 USD = 3.68163 AED [GEOGR…" at bounding box center [1019, 377] width 625 height 242
drag, startPoint x: 1158, startPoint y: 305, endPoint x: 1285, endPoint y: 394, distance: 155.1
click at [1285, 394] on section "1 AED = 23.8435 INR [GEOGRAPHIC_DATA] / Indian rupee 1 USD = 3.68163 AED [GEOGR…" at bounding box center [1019, 377] width 591 height 209
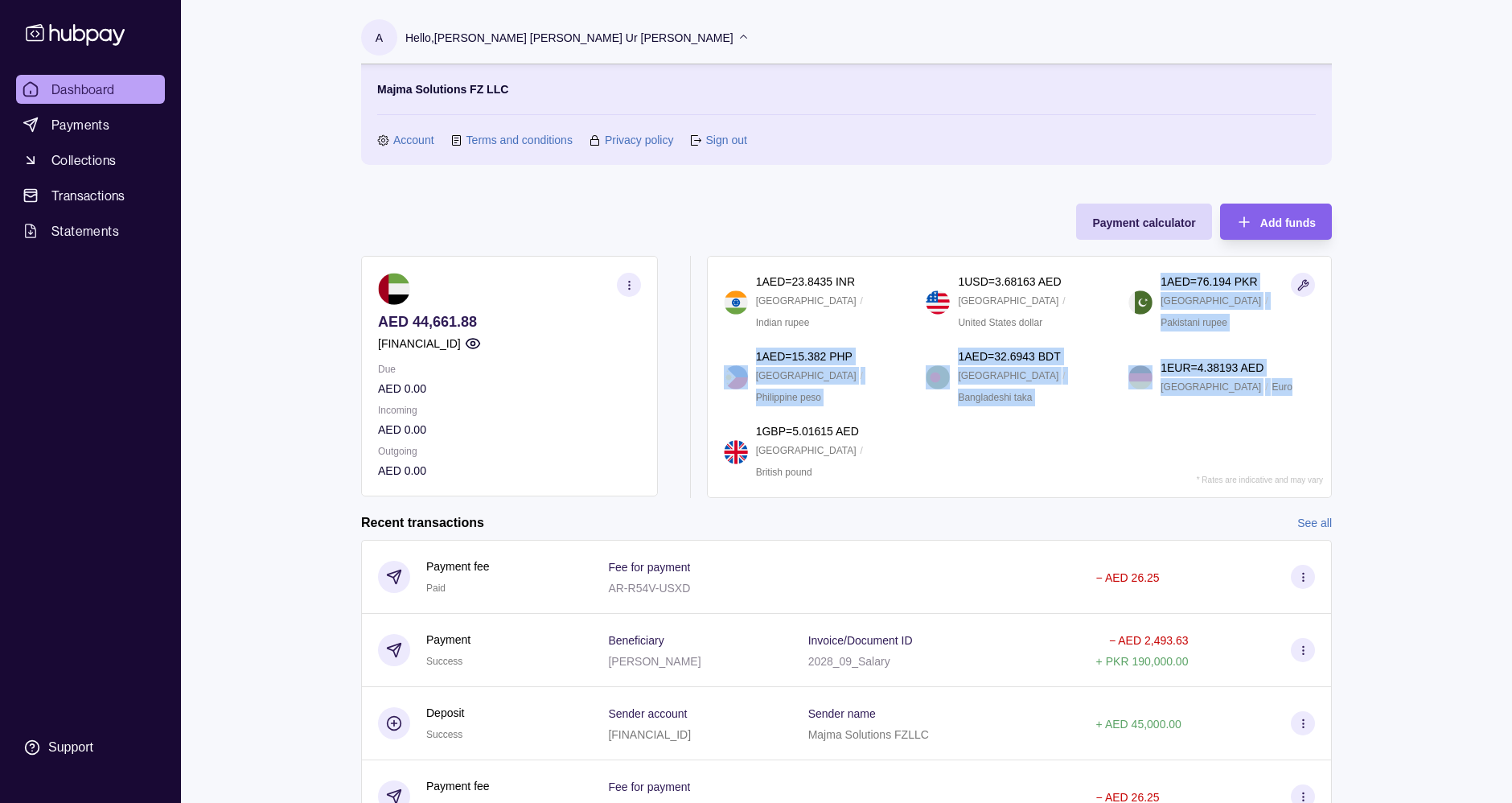
click at [1285, 394] on section "1 AED = 23.8435 INR [GEOGRAPHIC_DATA] / Indian rupee 1 USD = 3.68163 AED [GEOGR…" at bounding box center [1019, 377] width 591 height 209
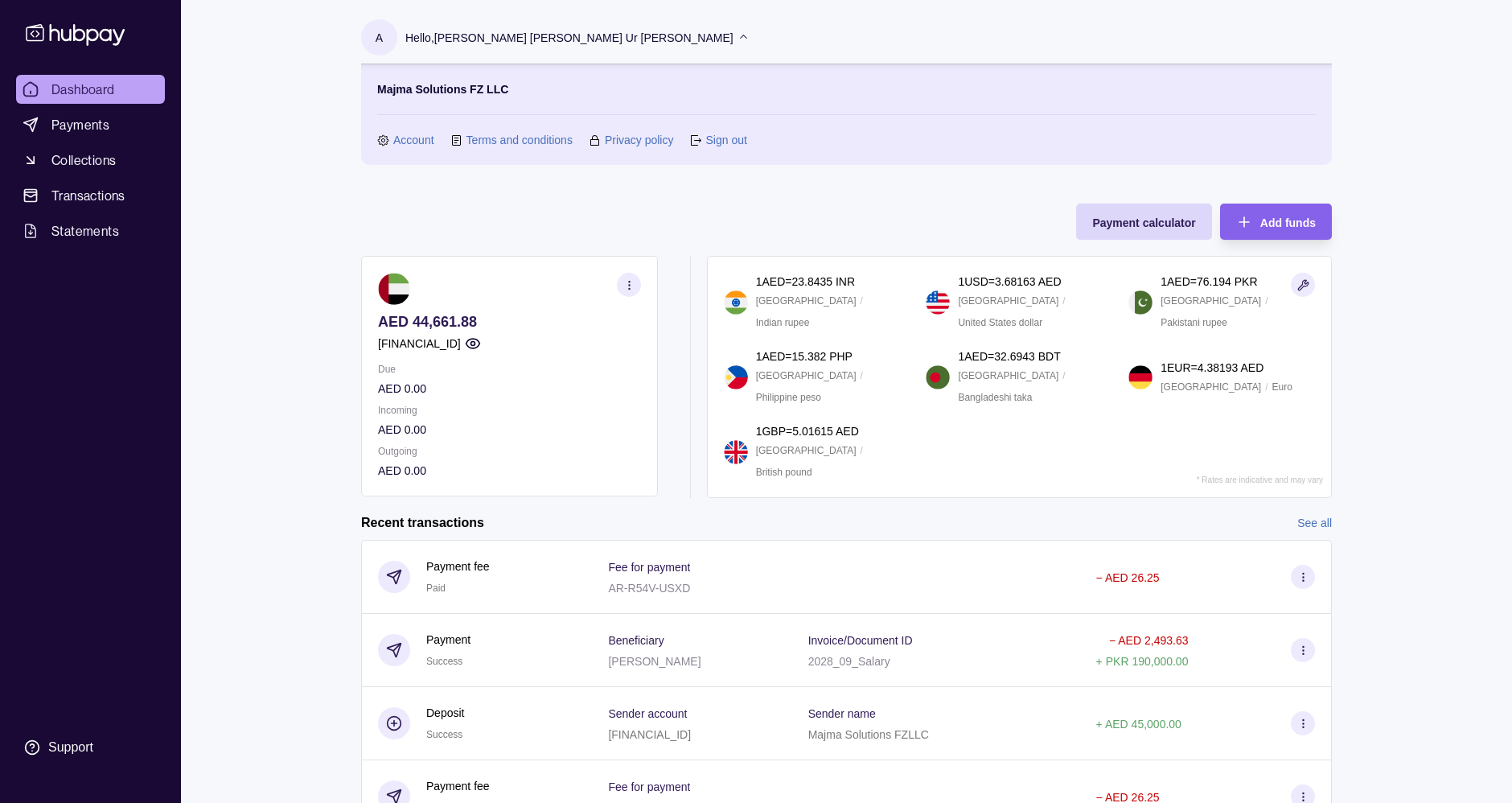
drag, startPoint x: 1285, startPoint y: 394, endPoint x: 881, endPoint y: 294, distance: 416.2
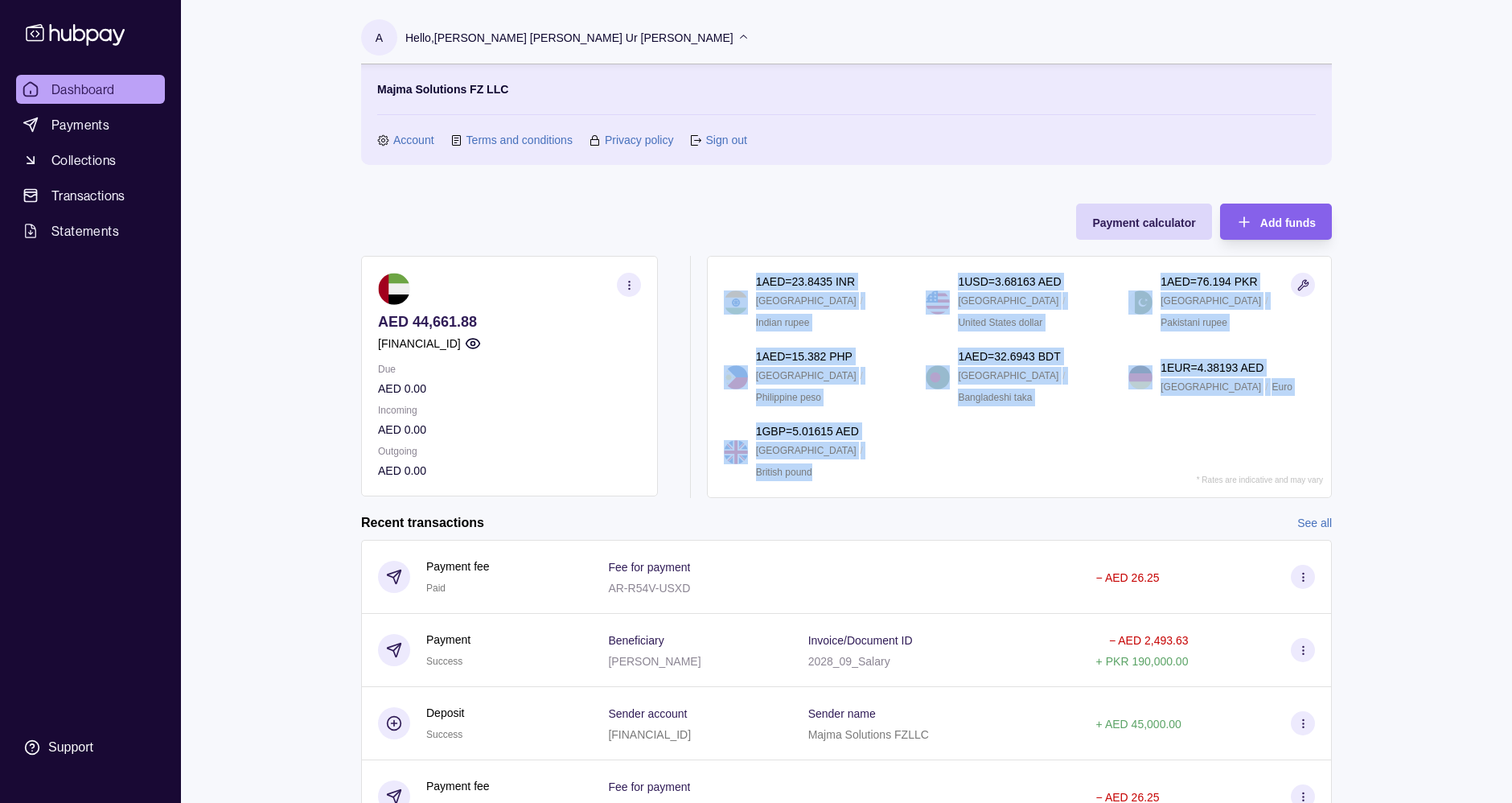
drag, startPoint x: 881, startPoint y: 294, endPoint x: 912, endPoint y: 442, distance: 151.2
click at [912, 442] on section "1 AED = 23.8435 INR [GEOGRAPHIC_DATA] / Indian rupee 1 USD = 3.68163 AED [GEOGR…" at bounding box center [1019, 377] width 625 height 242
drag, startPoint x: 912, startPoint y: 442, endPoint x: 900, endPoint y: 432, distance: 15.6
click at [900, 441] on div "[GEOGRAPHIC_DATA] / British pound" at bounding box center [833, 461] width 154 height 40
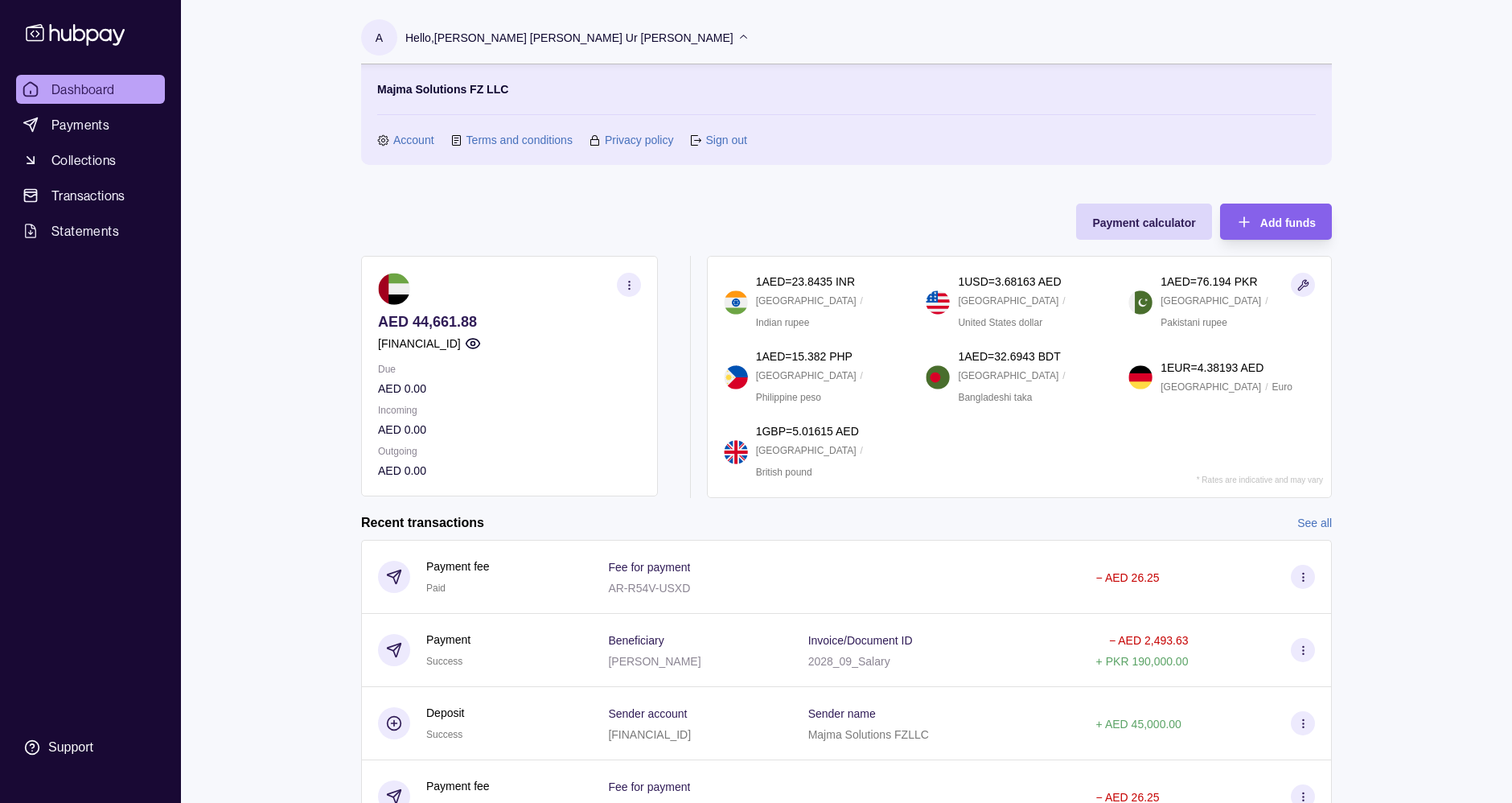
click at [690, 270] on div at bounding box center [690, 377] width 1 height 242
